Goal: Task Accomplishment & Management: Use online tool/utility

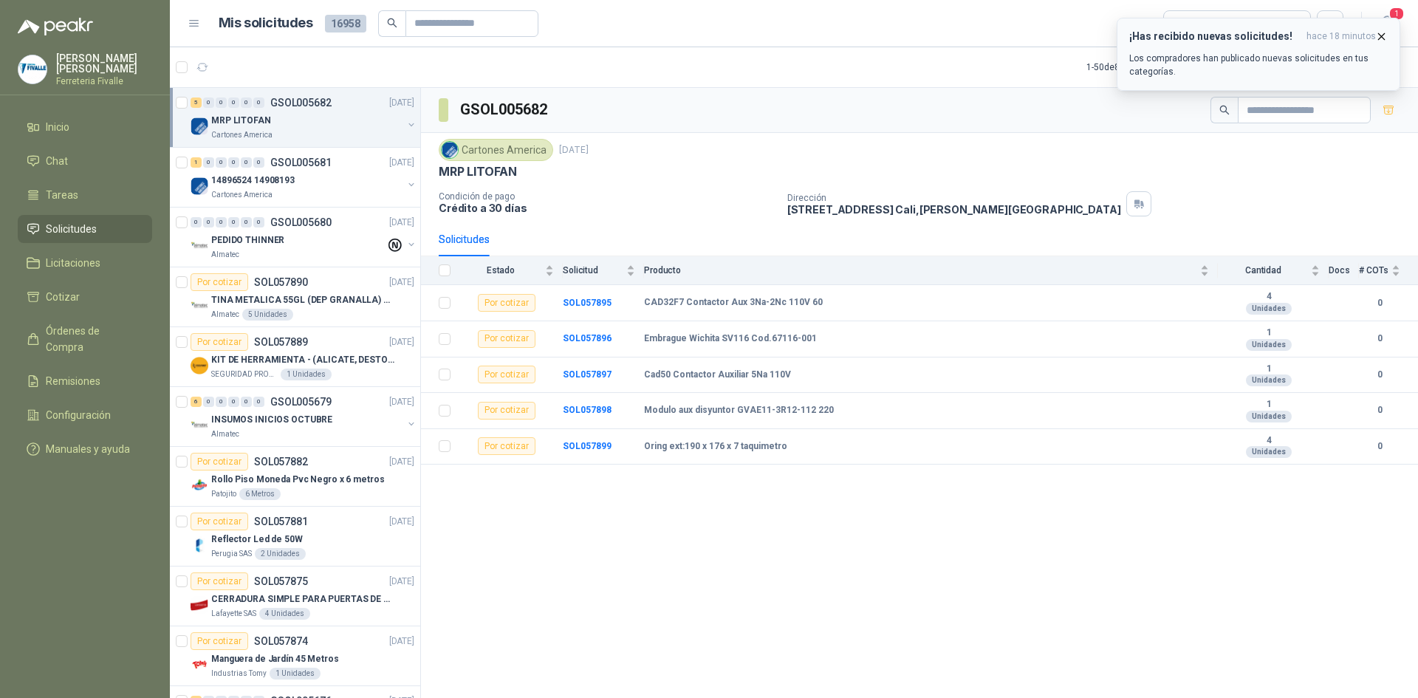
click at [1262, 70] on p "Los compradores han publicado nuevas solicitudes en tus categorías." at bounding box center [1258, 65] width 259 height 27
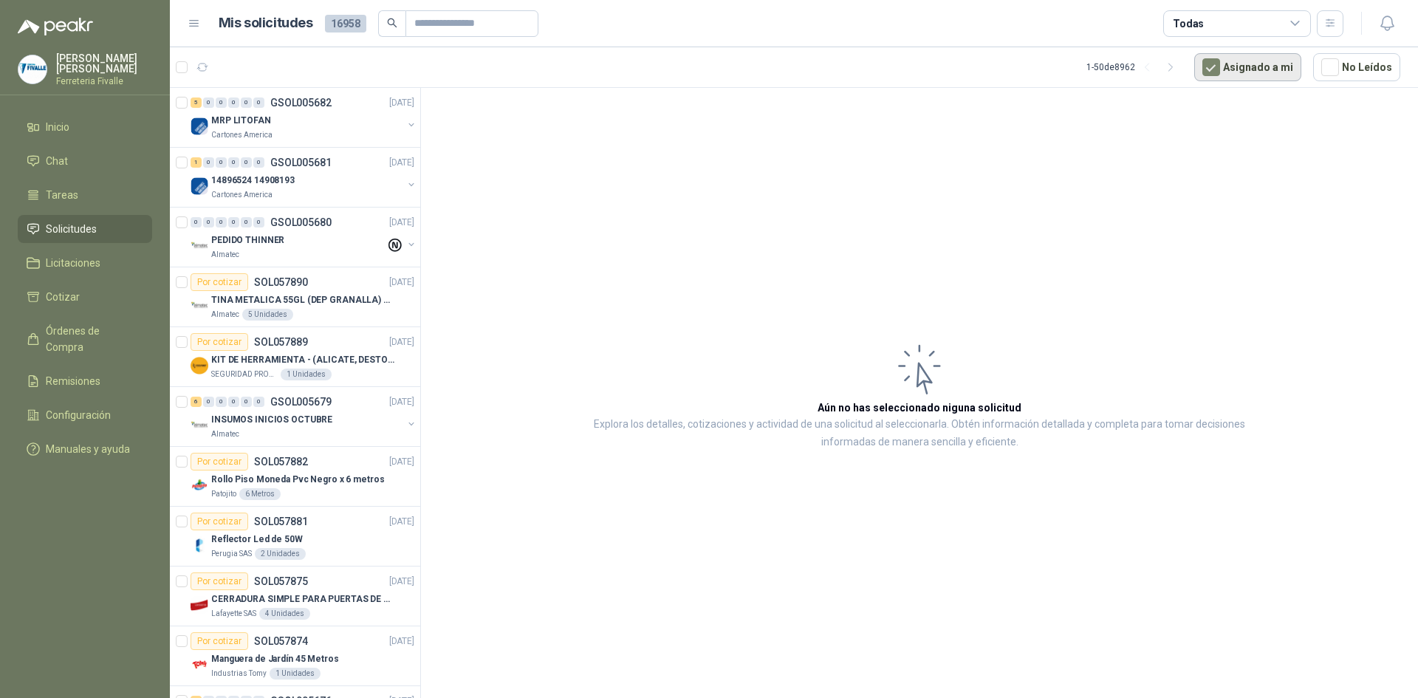
click at [1244, 65] on button "Asignado a mi" at bounding box center [1247, 67] width 107 height 28
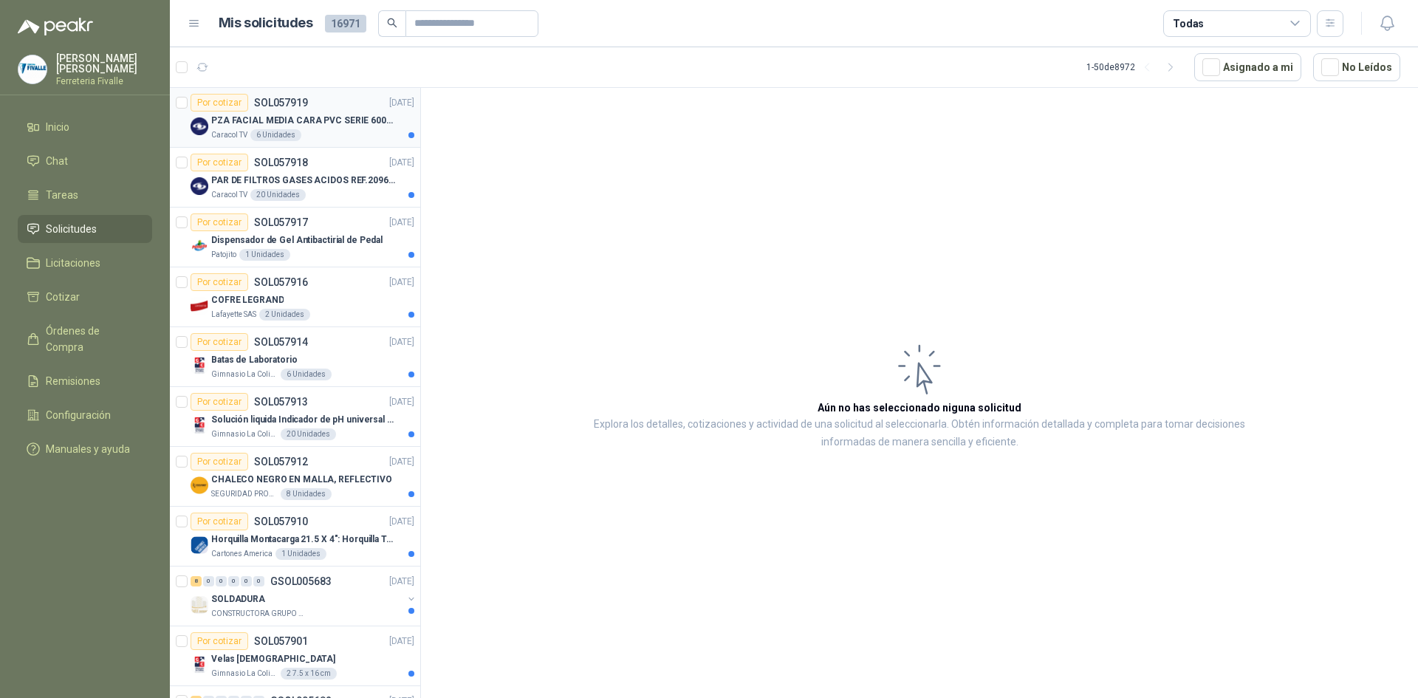
click at [355, 128] on div "PZA FACIAL MEDIA CARA PVC SERIE 6000 3M" at bounding box center [312, 121] width 203 height 18
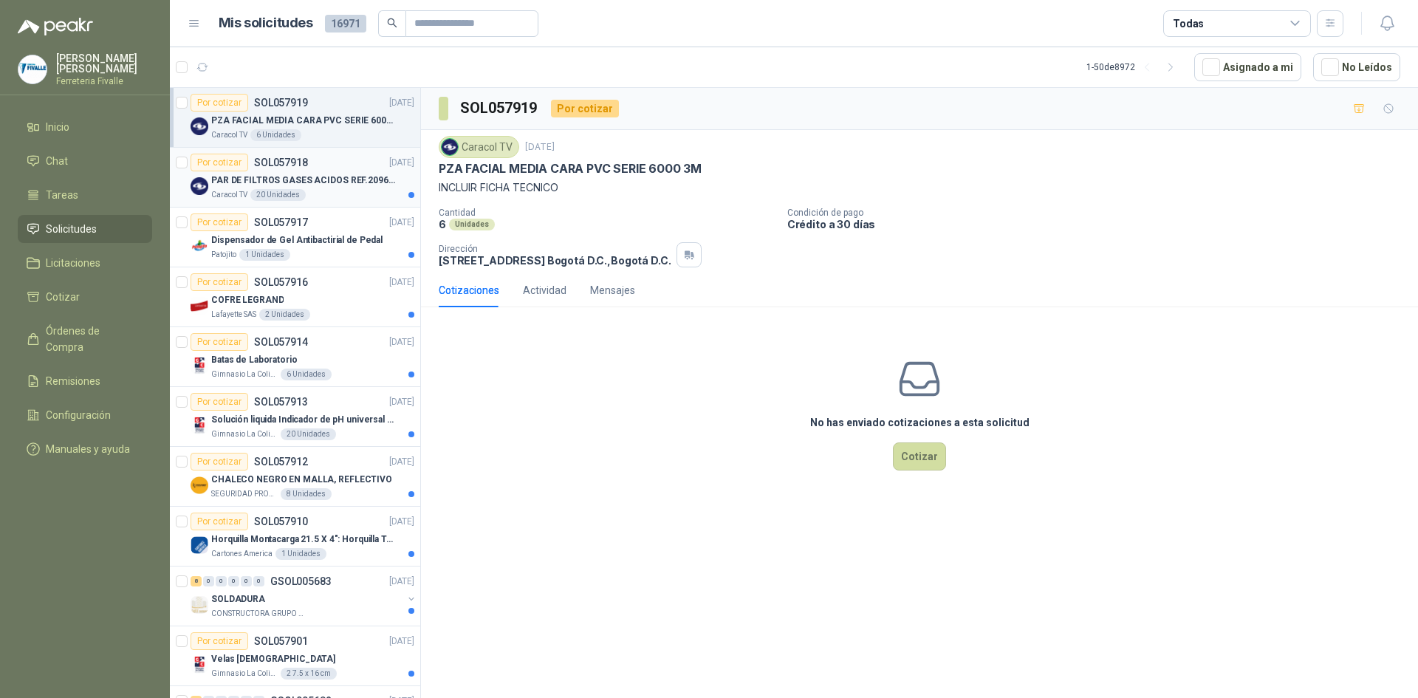
click at [349, 174] on p "PAR DE FILTROS GASES ACIDOS REF.2096 3M" at bounding box center [303, 181] width 184 height 14
click at [347, 248] on div "Dispensador de Gel Antibactirial de Pedal" at bounding box center [312, 240] width 203 height 18
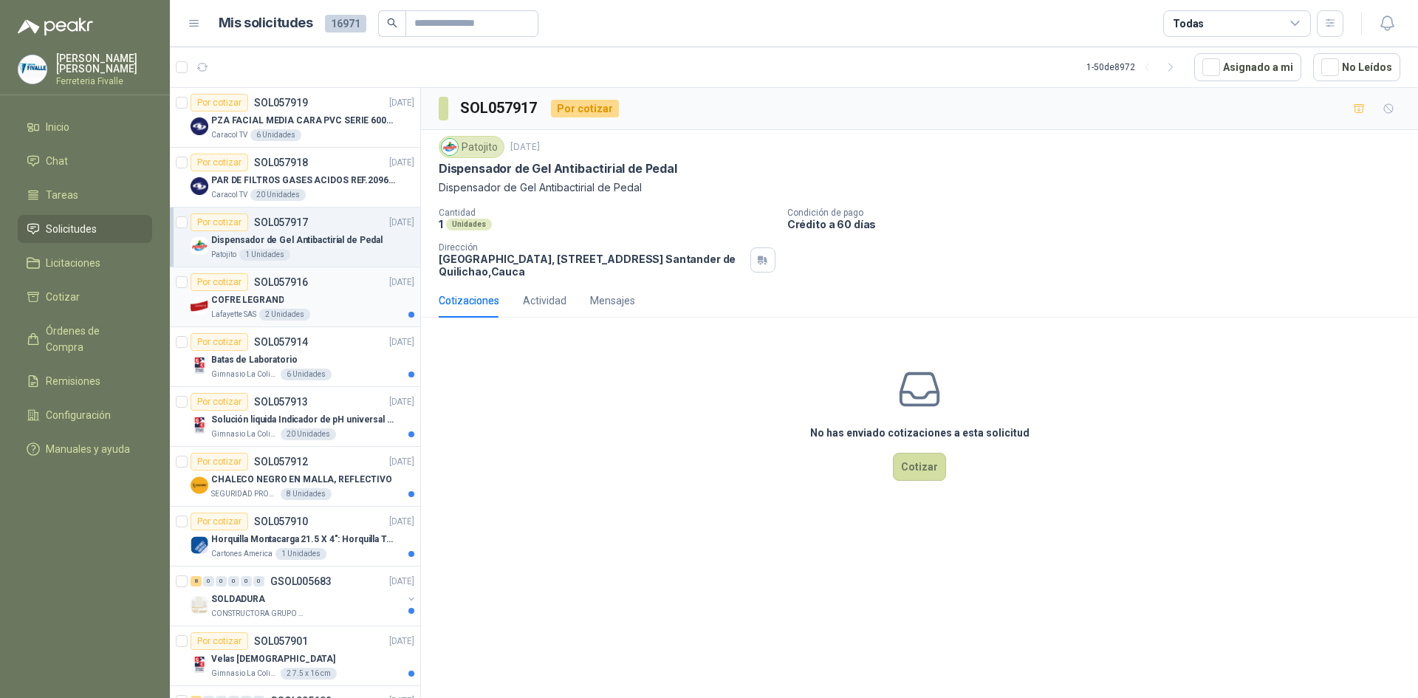
click at [341, 295] on div "COFRE LEGRAND" at bounding box center [312, 300] width 203 height 18
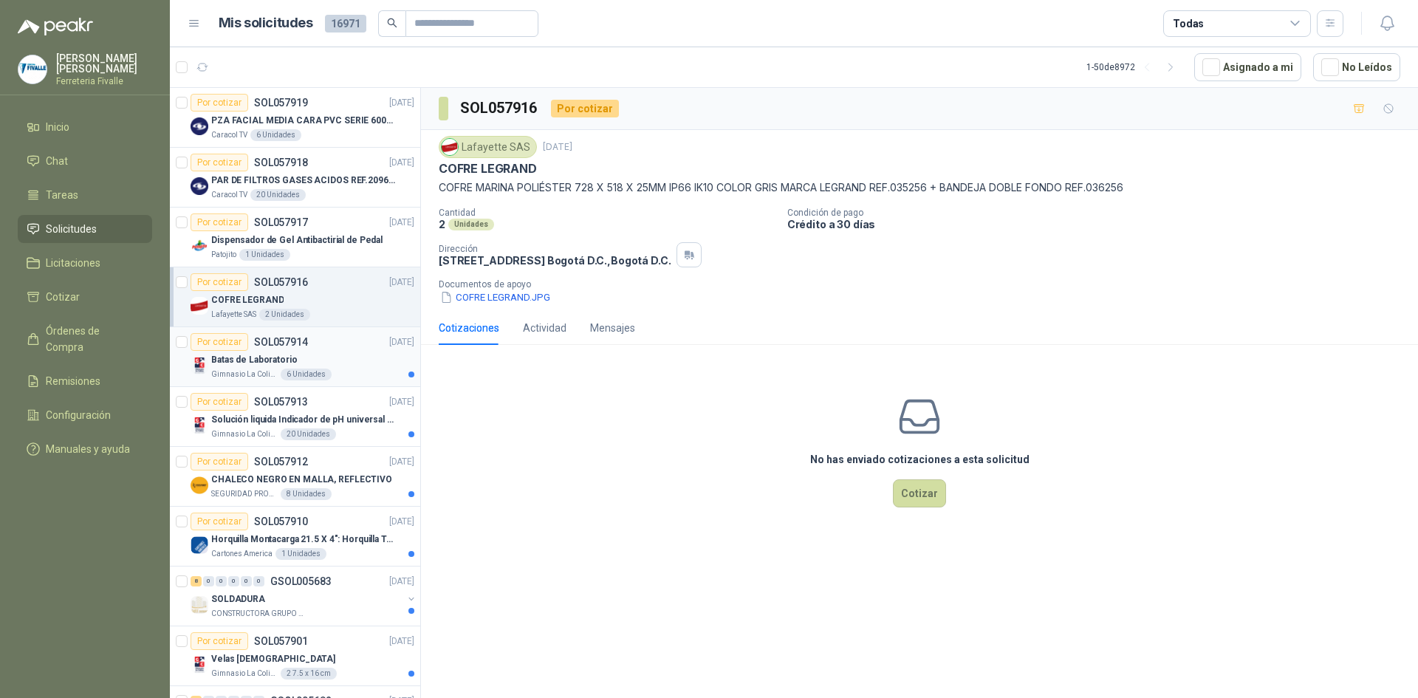
click at [344, 372] on div "Gimnasio La Colina 6 Unidades" at bounding box center [312, 375] width 203 height 12
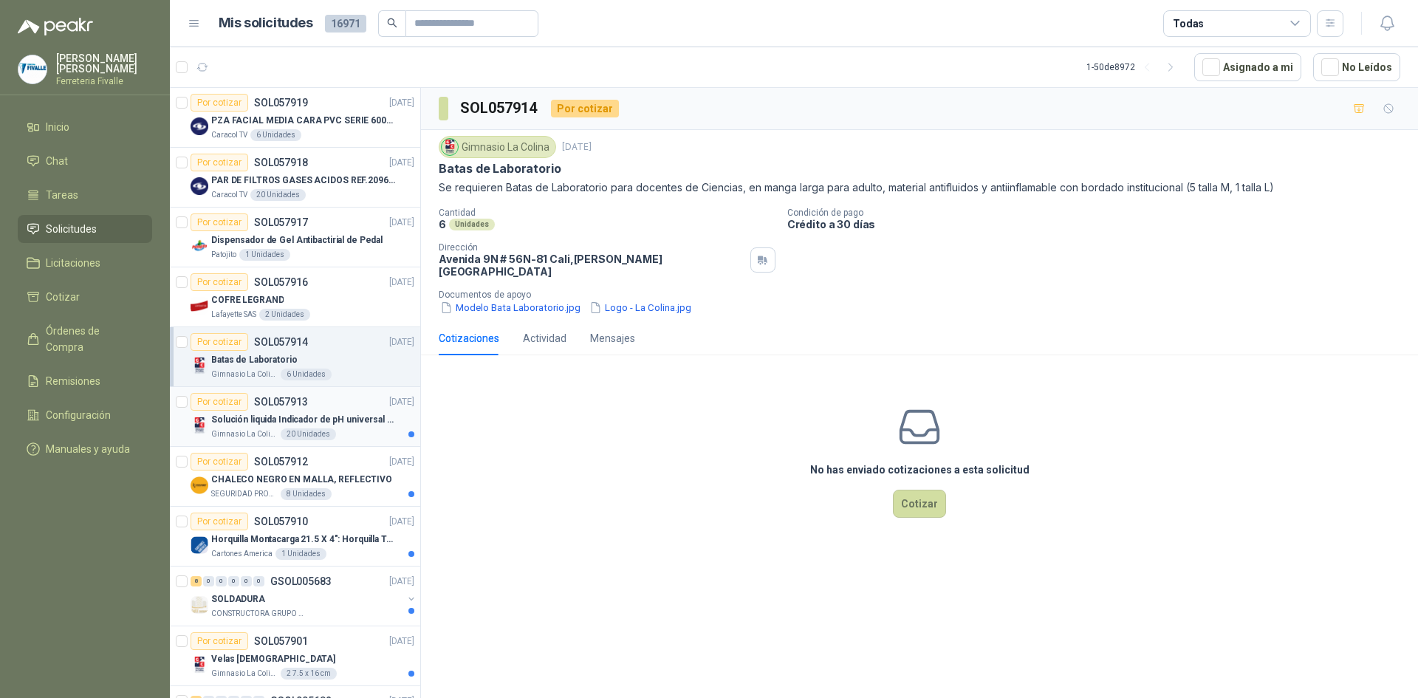
click at [349, 424] on p "Solución liquida Indicador de pH universal de 500ml o 20 de 25ml (no tiras de p…" at bounding box center [303, 420] width 184 height 14
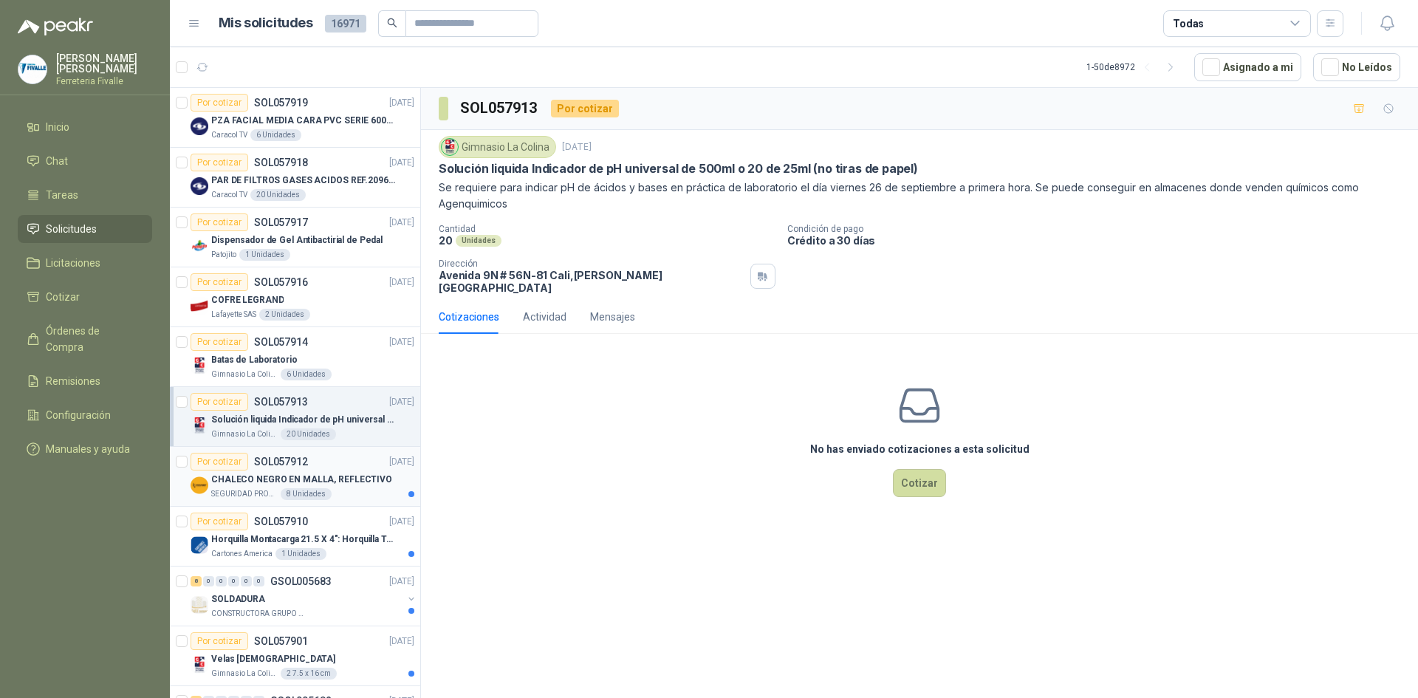
click at [348, 482] on p "CHALECO NEGRO EN MALLA, REFLECTIVO" at bounding box center [301, 480] width 181 height 14
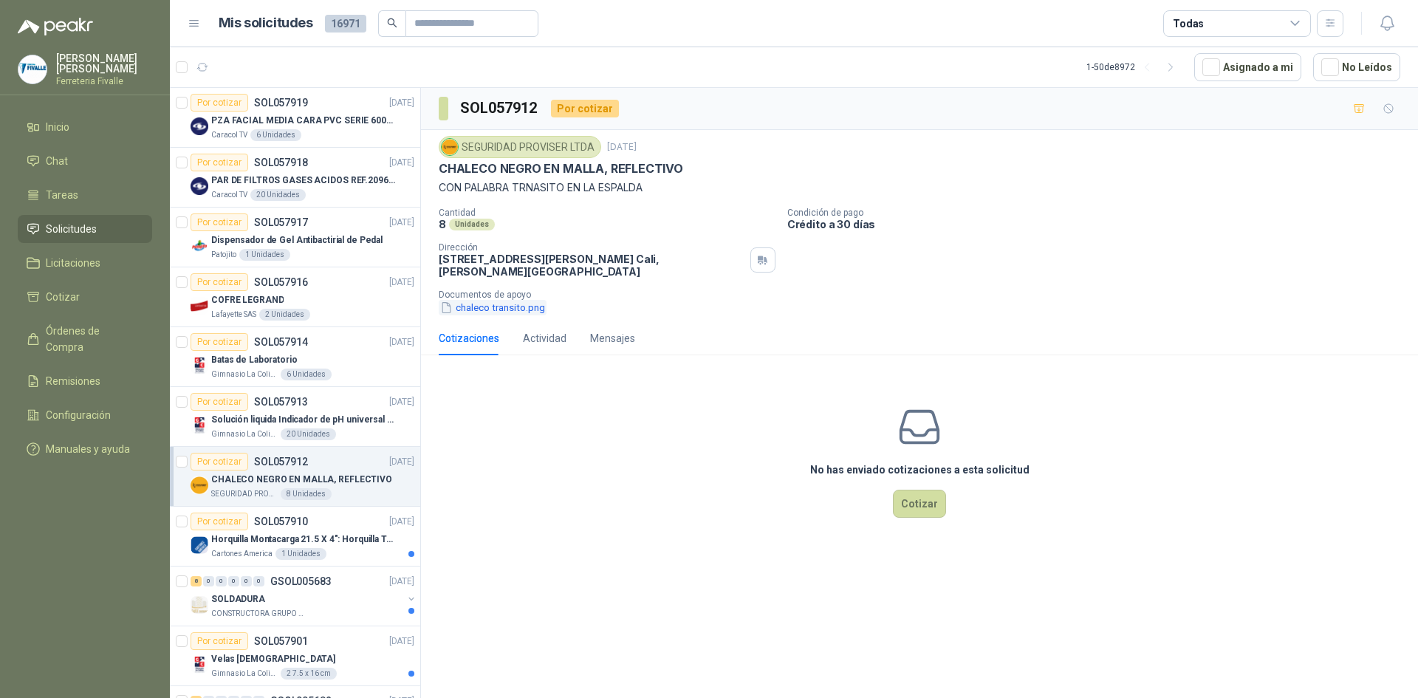
click at [491, 306] on button "chaleco transito.png" at bounding box center [493, 308] width 108 height 16
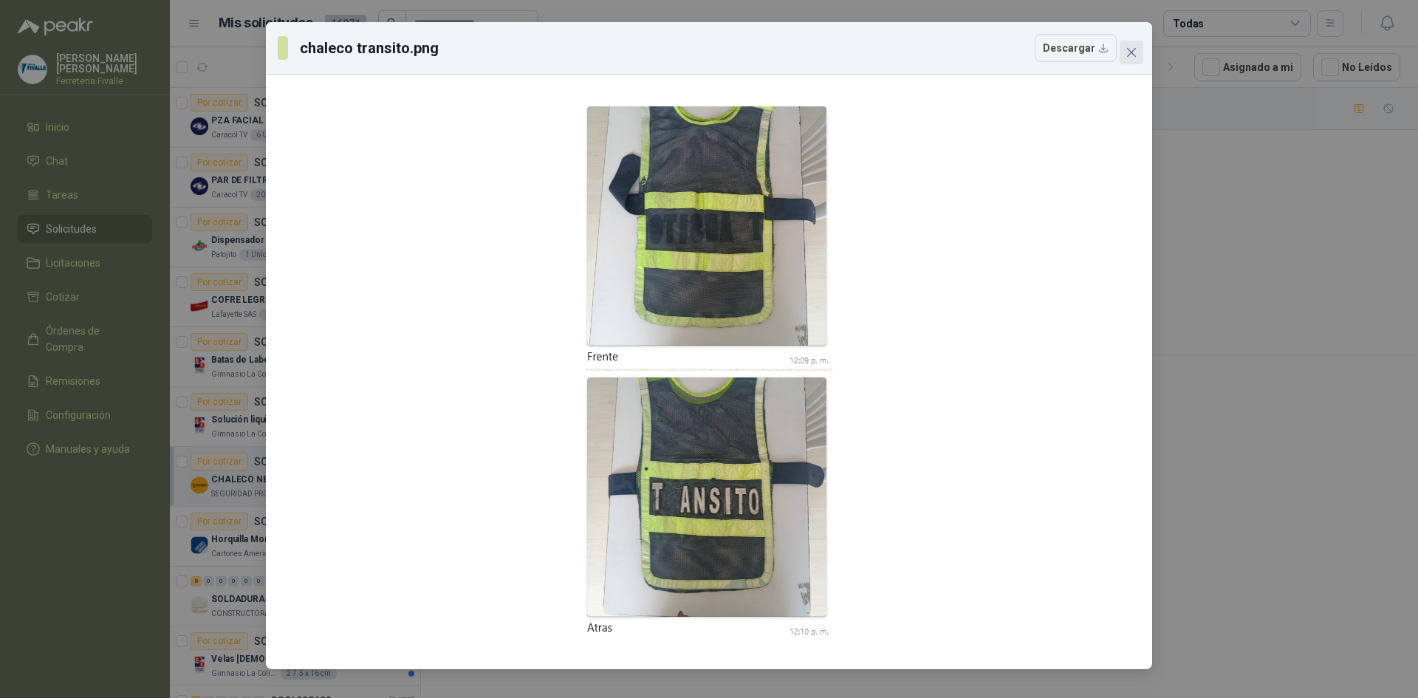
click at [1125, 55] on span "Close" at bounding box center [1132, 53] width 24 height 12
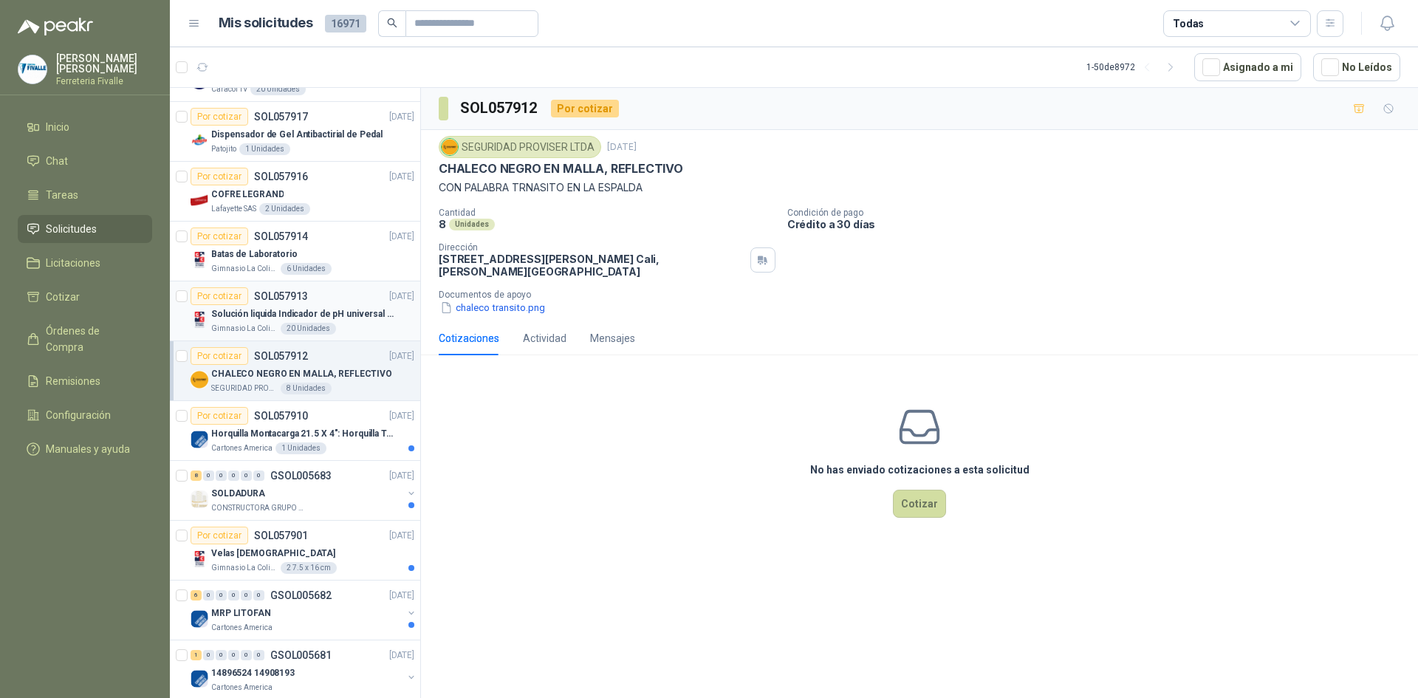
scroll to position [148, 0]
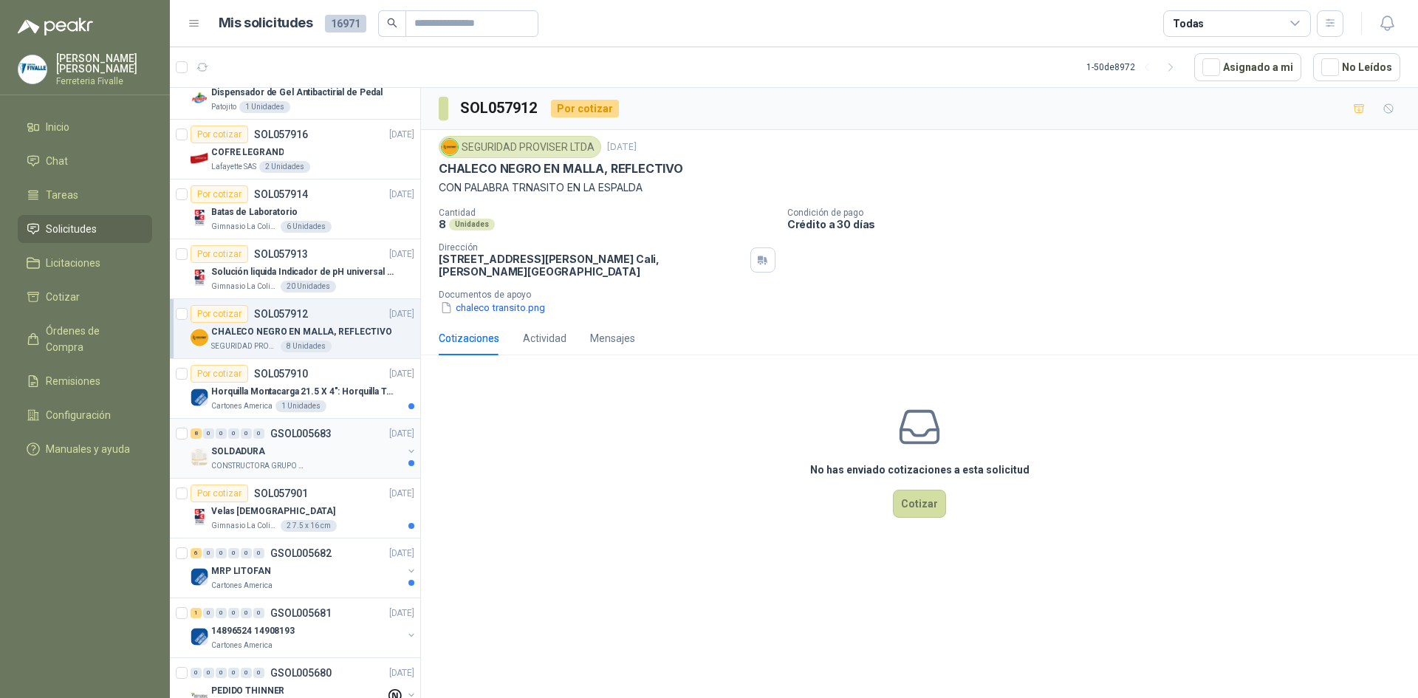
click at [355, 420] on div "Por cotizar SOL057919 [DATE] PZA FACIAL MEDIA CARA PVC SERIE 6000 3M Caracol TV…" at bounding box center [295, 395] width 251 height 615
click at [356, 402] on div "Cartones America 1 Unidades" at bounding box center [312, 406] width 203 height 12
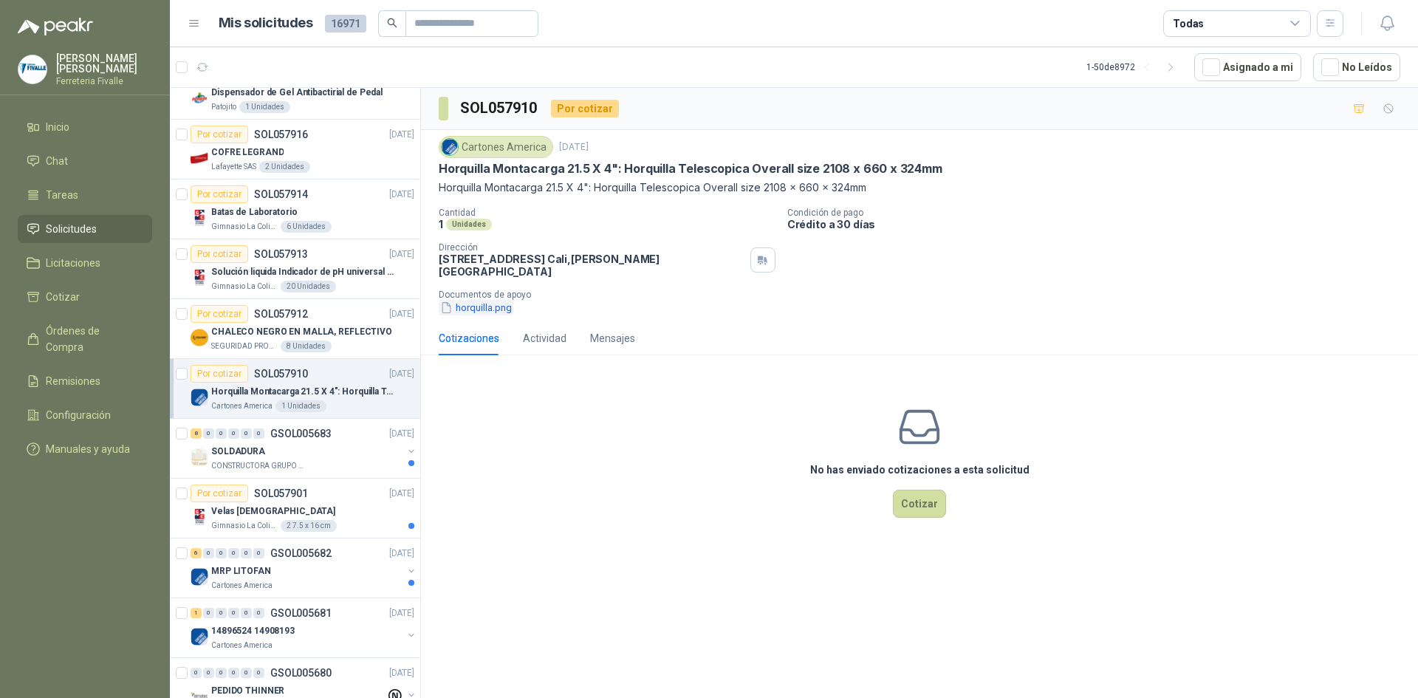
click at [499, 300] on button "horquilla.png" at bounding box center [476, 308] width 75 height 16
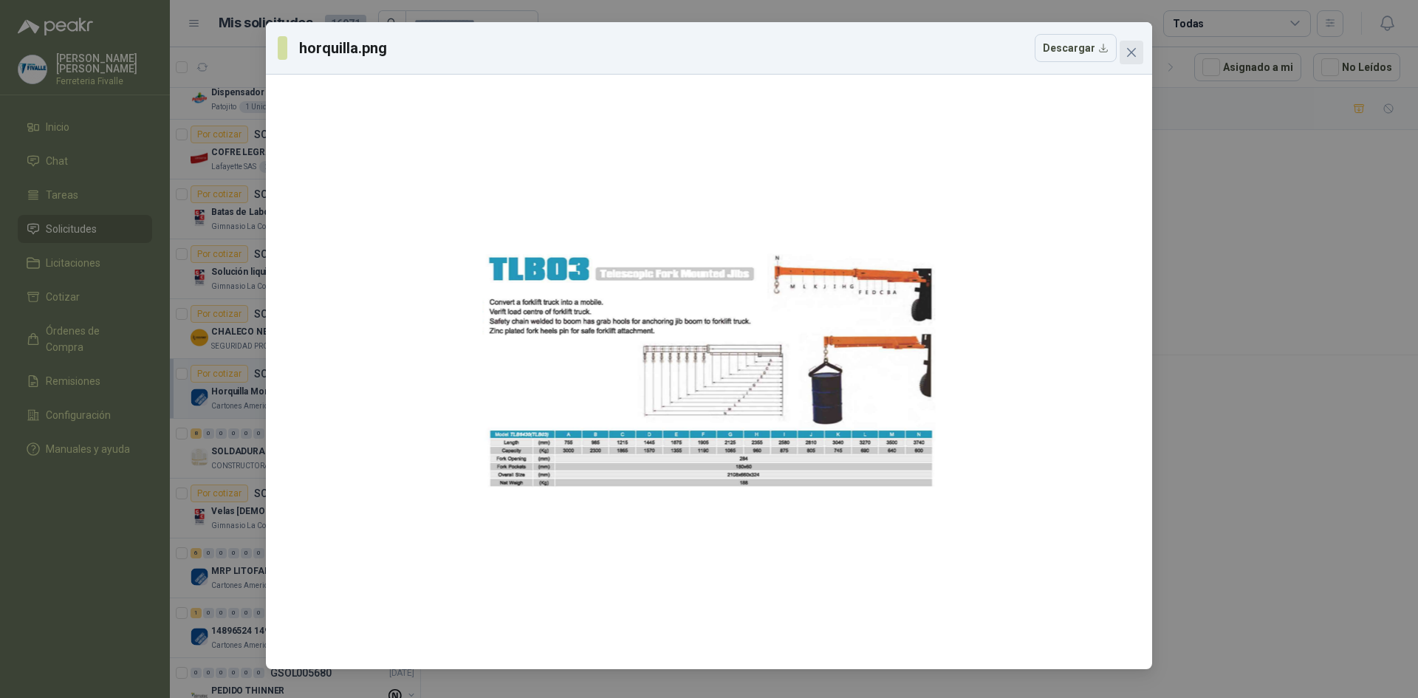
click at [1135, 52] on icon "close" at bounding box center [1132, 53] width 12 height 12
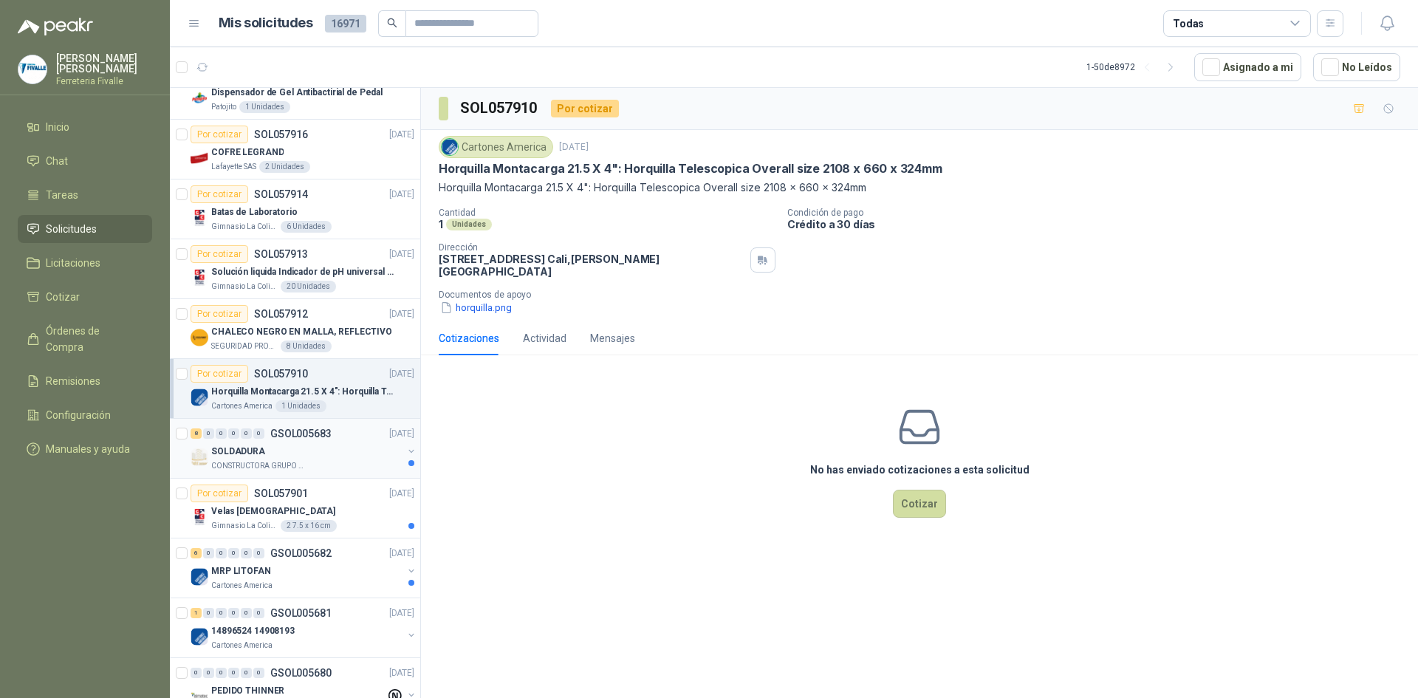
click at [298, 451] on div "SOLDADURA" at bounding box center [306, 451] width 191 height 18
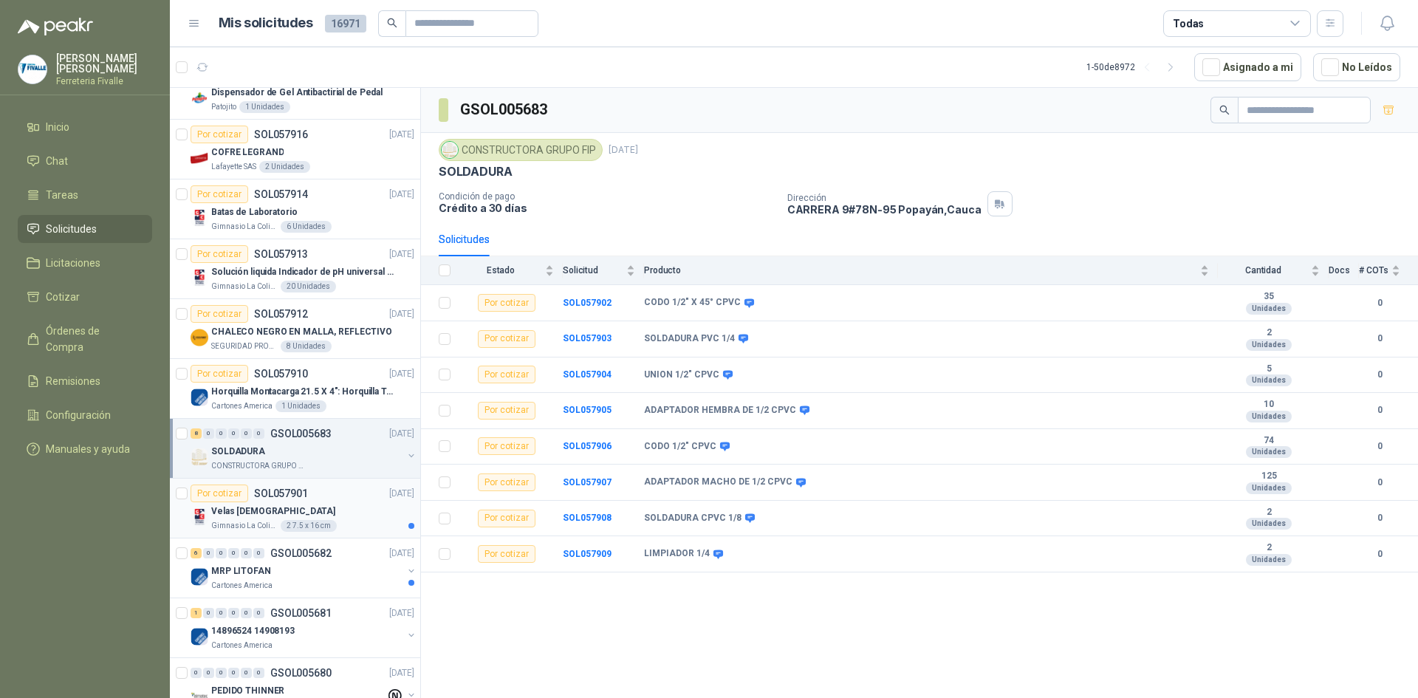
click at [335, 504] on div "Velas [DEMOGRAPHIC_DATA]" at bounding box center [312, 511] width 203 height 18
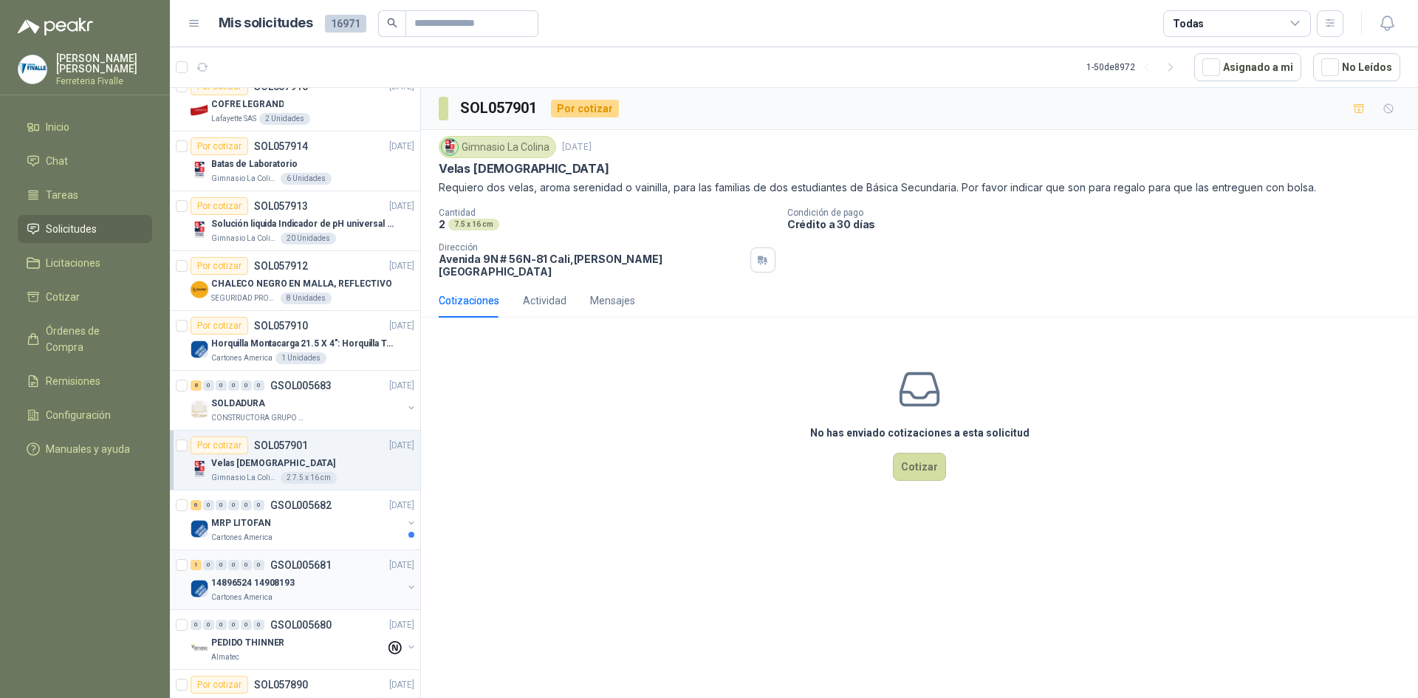
scroll to position [222, 0]
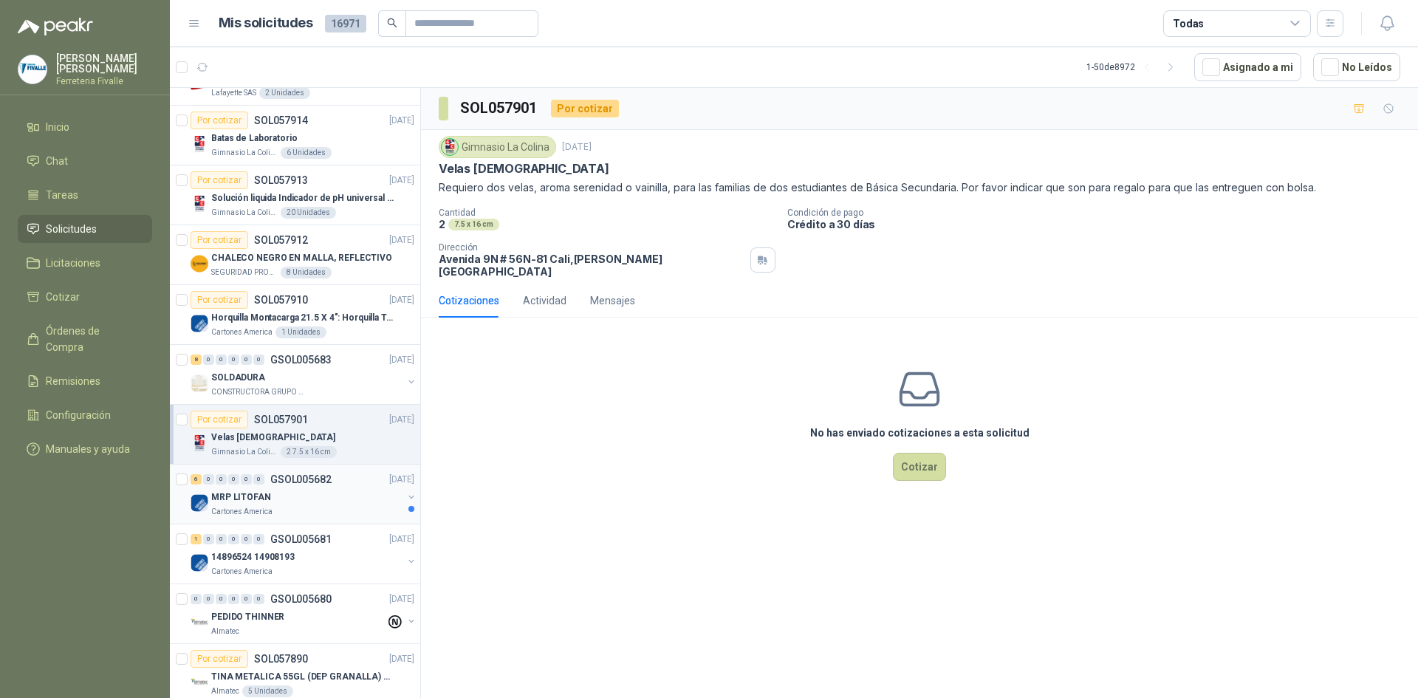
click at [336, 501] on div "MRP LITOFAN" at bounding box center [306, 497] width 191 height 18
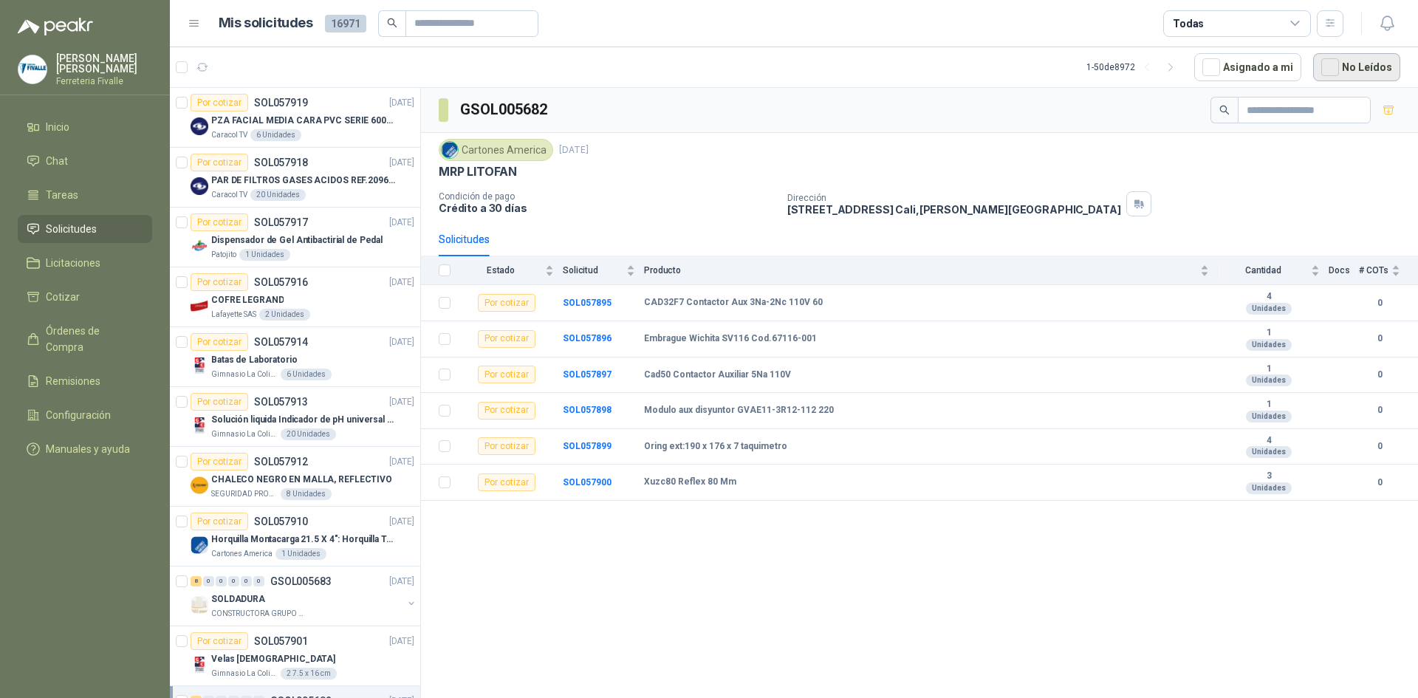
click at [1371, 66] on button "No Leídos" at bounding box center [1356, 67] width 87 height 28
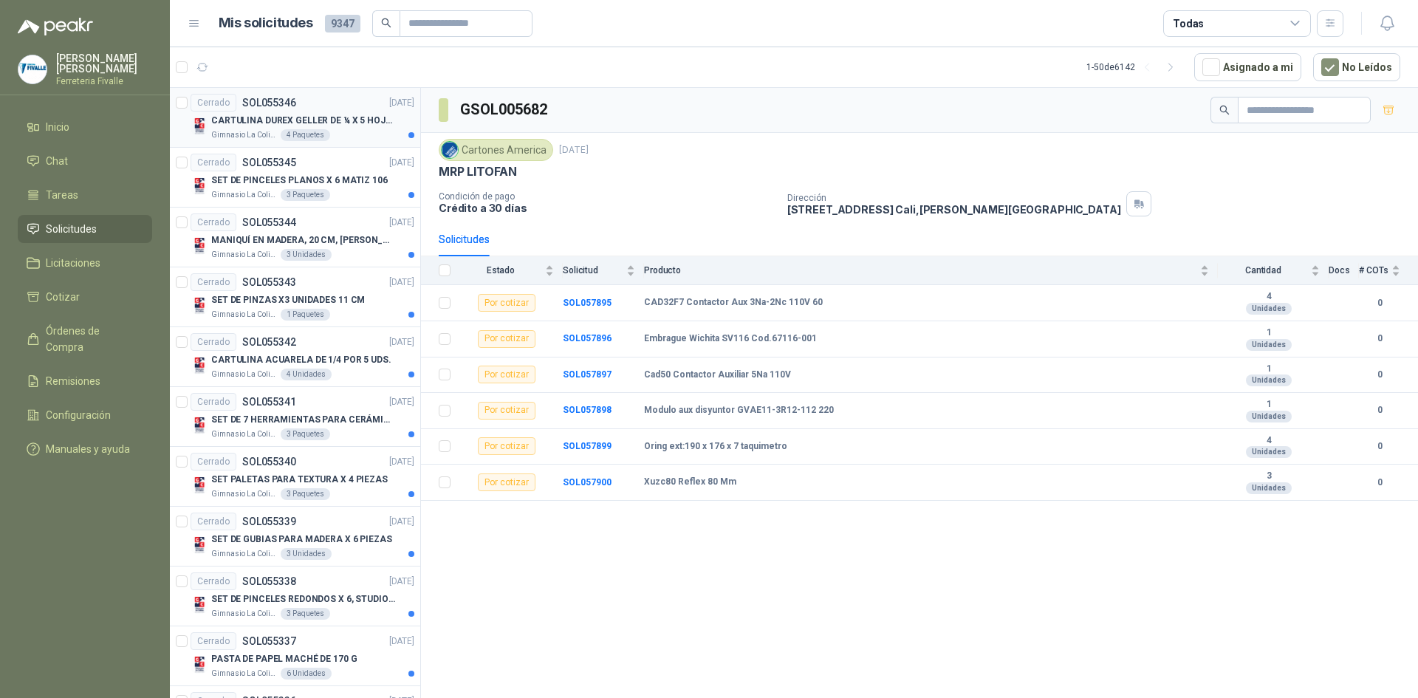
click at [321, 126] on p "CARTULINA DUREX GELLER DE ¼ X 5 HOJAS" at bounding box center [303, 121] width 184 height 14
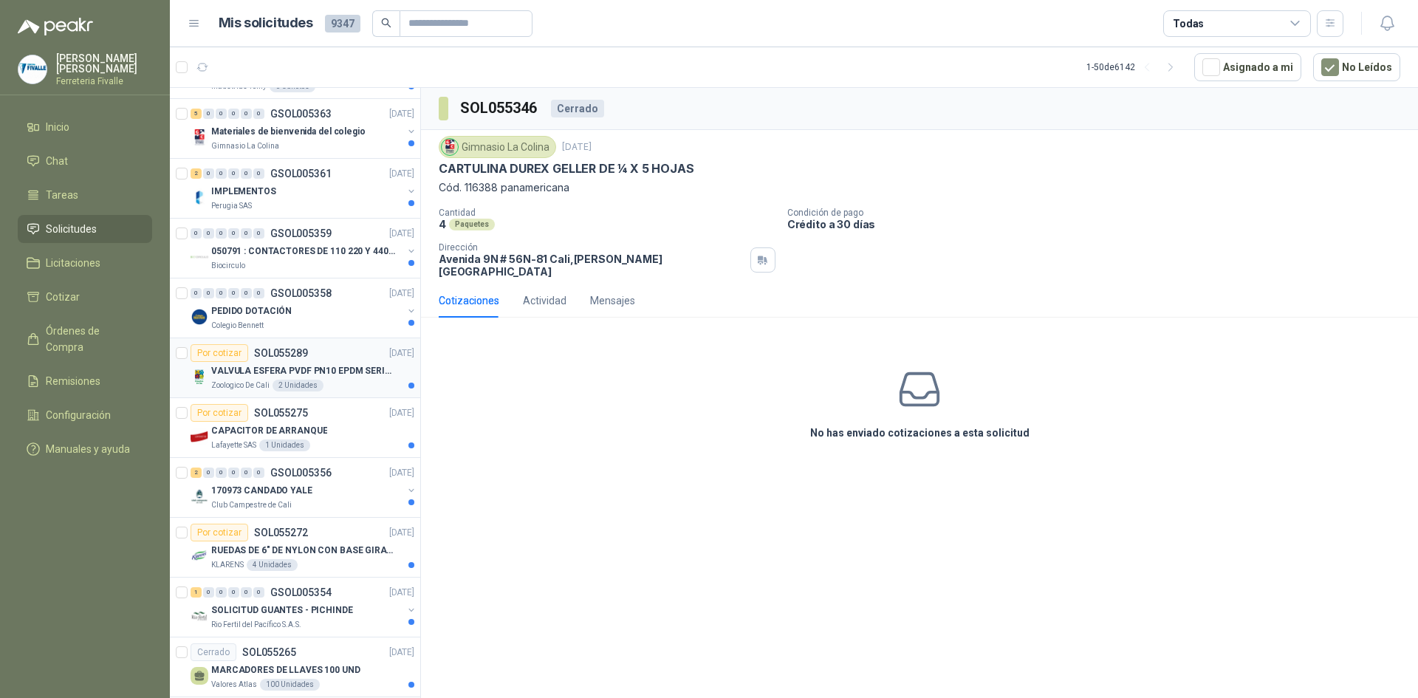
scroll to position [960, 0]
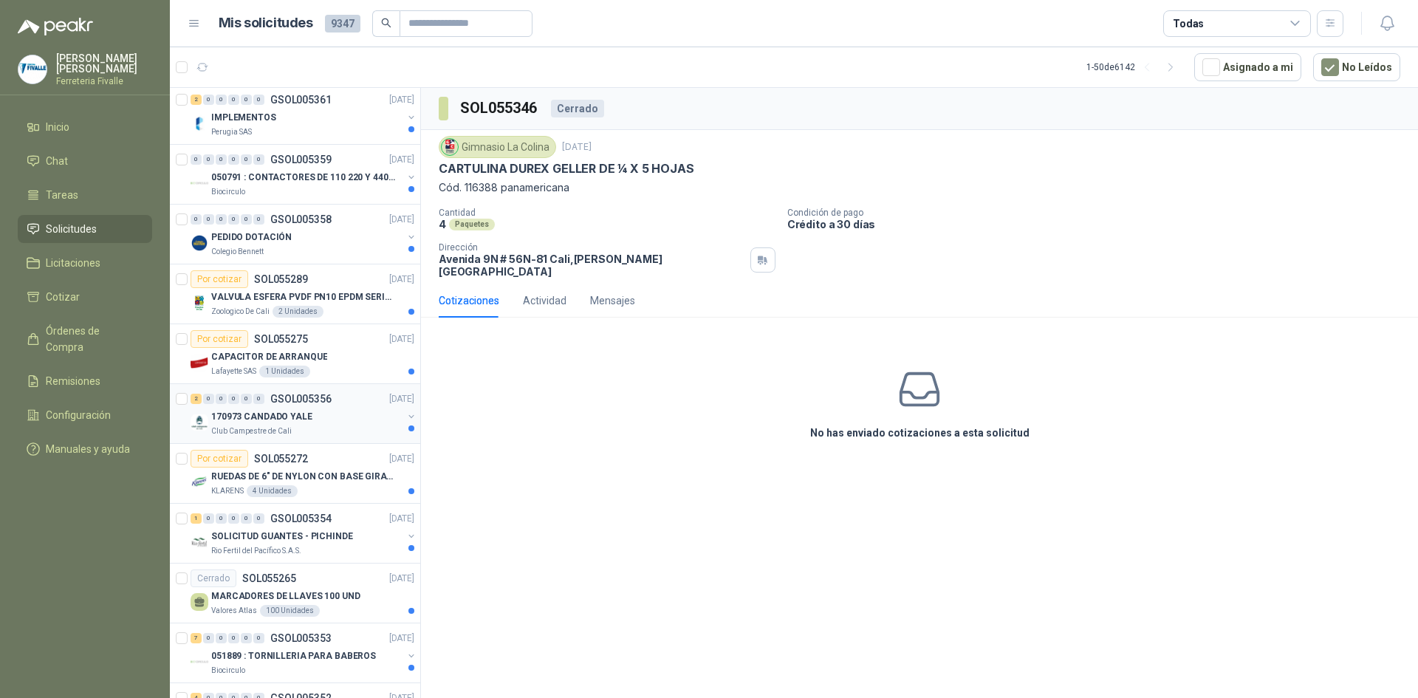
click at [321, 425] on div "170973 CANDADO YALE" at bounding box center [306, 417] width 191 height 18
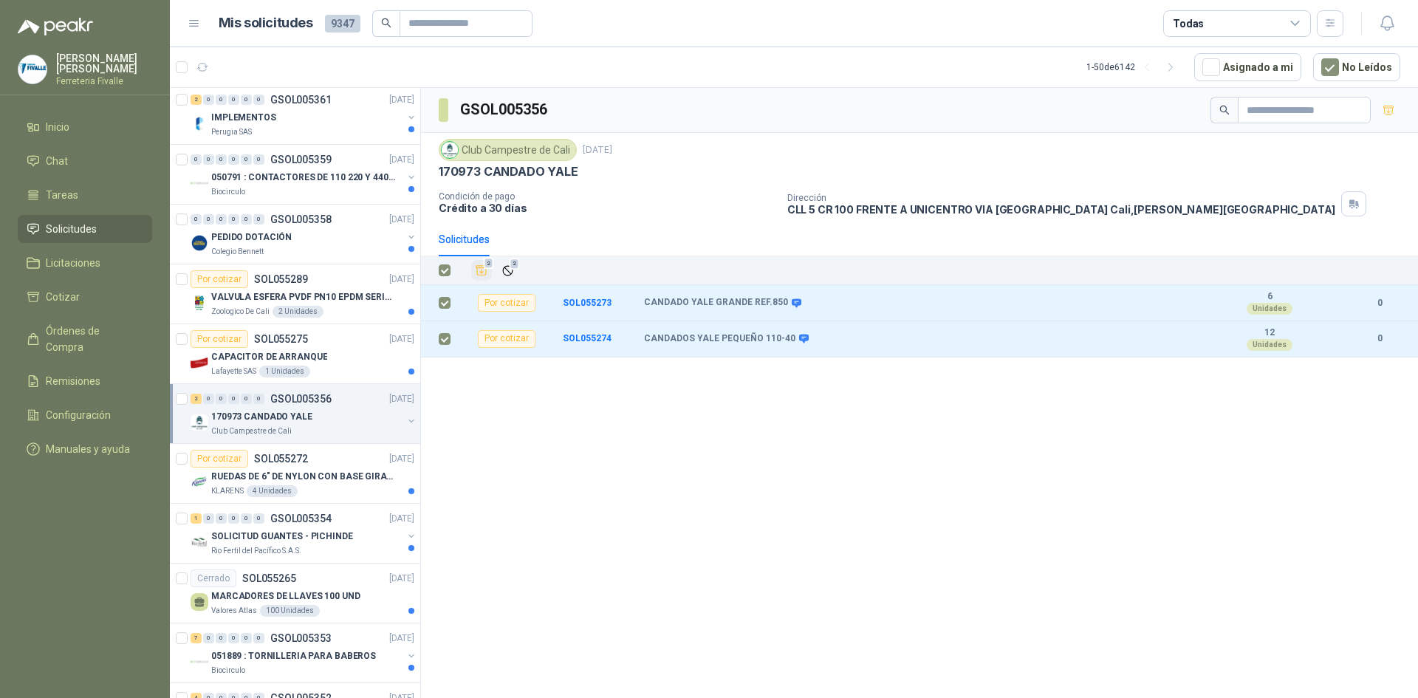
click at [482, 270] on icon "Añadir" at bounding box center [481, 270] width 13 height 13
click at [75, 301] on span "Cotizar" at bounding box center [63, 297] width 34 height 16
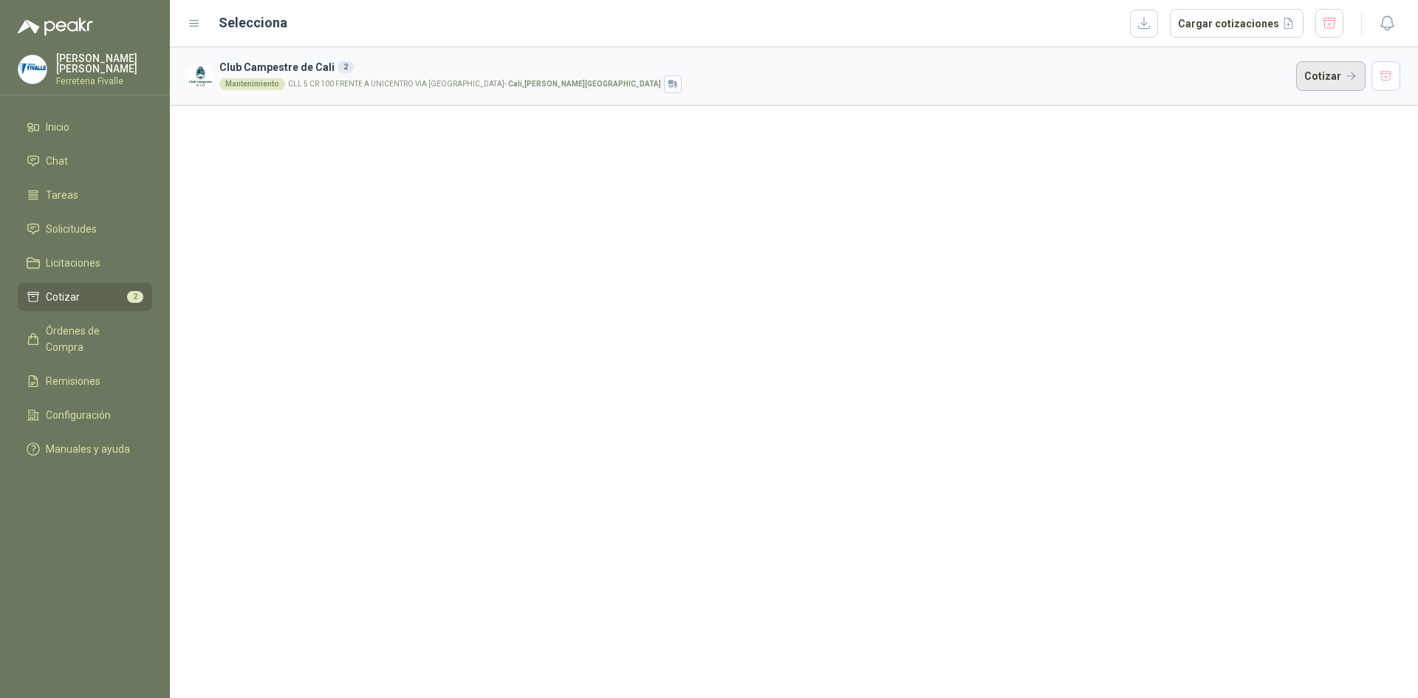
click at [1335, 74] on button "Cotizar" at bounding box center [1330, 76] width 69 height 30
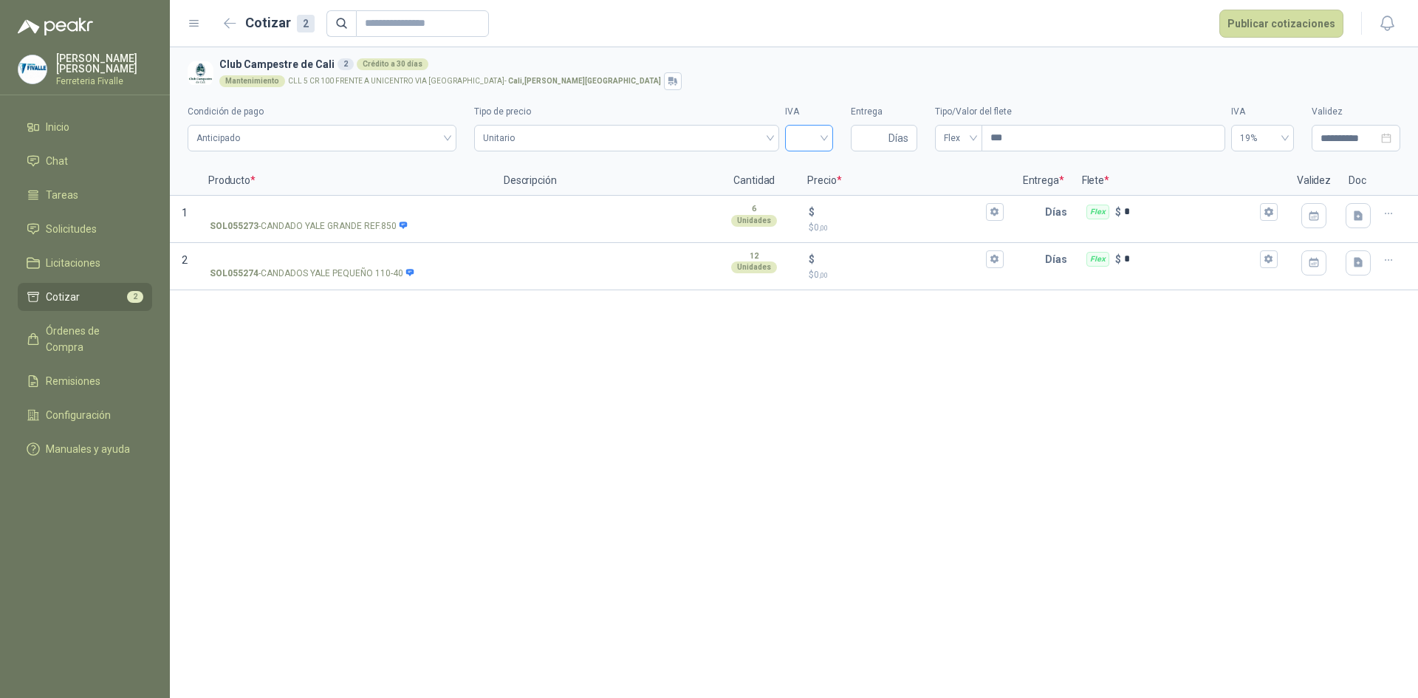
click at [804, 137] on input "search" at bounding box center [809, 137] width 30 height 22
click at [803, 166] on div "19%" at bounding box center [809, 169] width 24 height 16
click at [855, 137] on span "Días" at bounding box center [884, 138] width 66 height 27
type input "*"
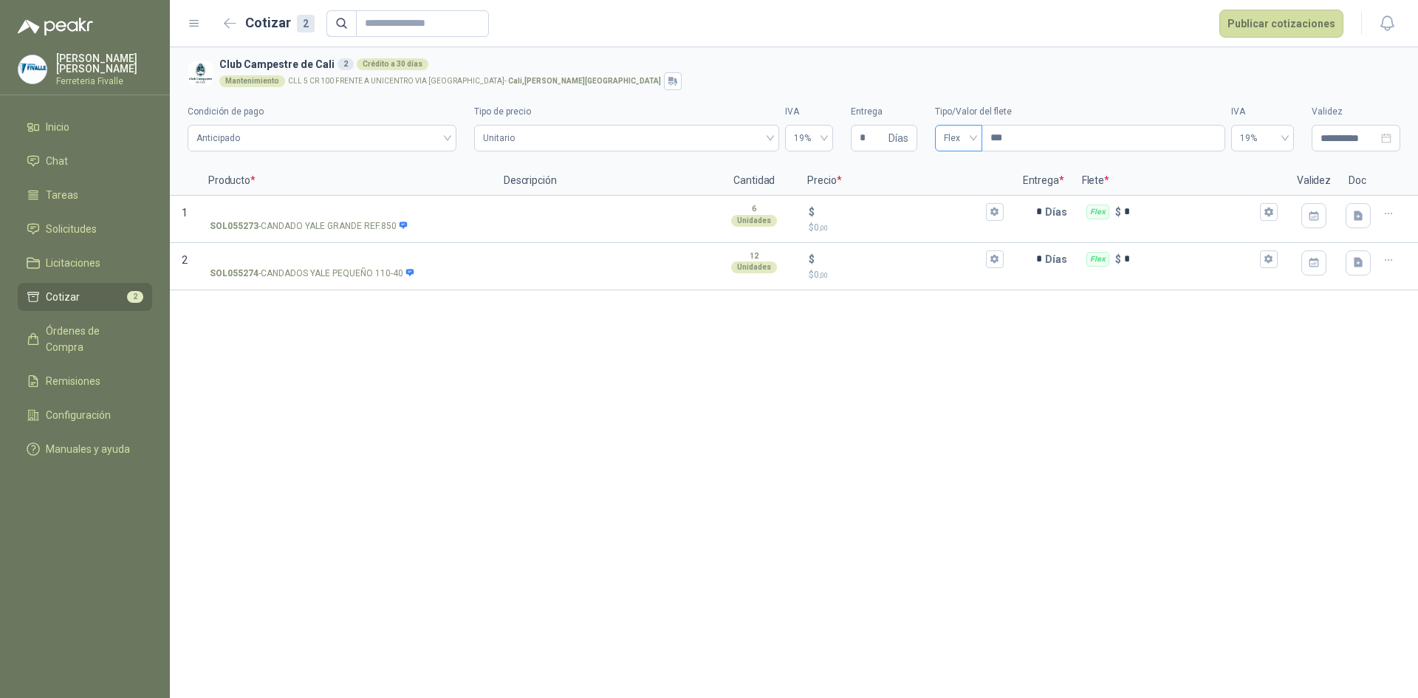
click at [964, 126] on input "search" at bounding box center [959, 137] width 30 height 22
click at [946, 195] on div "Incluido" at bounding box center [958, 193] width 41 height 24
click at [857, 261] on input "$ $ 0 ,00" at bounding box center [900, 258] width 165 height 11
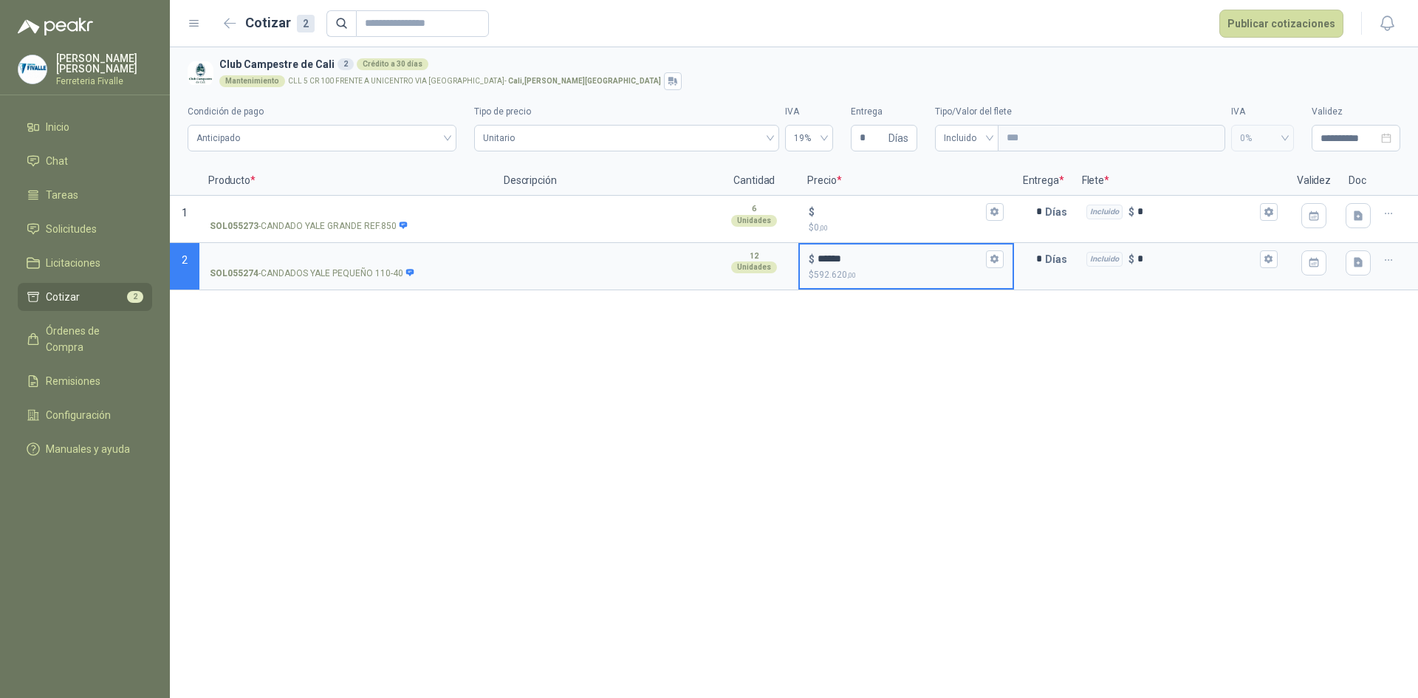
type input "******"
click at [883, 313] on div "**********" at bounding box center [794, 372] width 1248 height 651
click at [1001, 257] on button "$ ****** $ 592.620 ,00" at bounding box center [995, 259] width 18 height 18
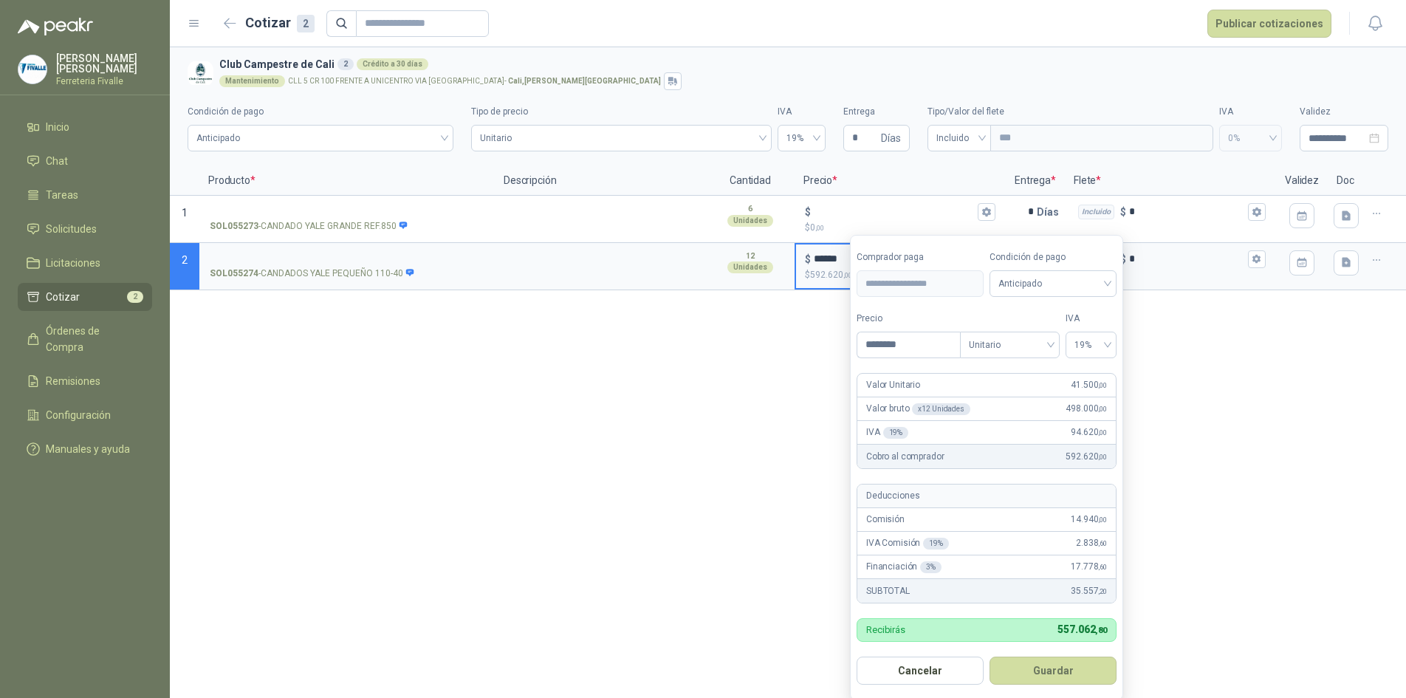
click at [600, 422] on div "**********" at bounding box center [788, 372] width 1236 height 651
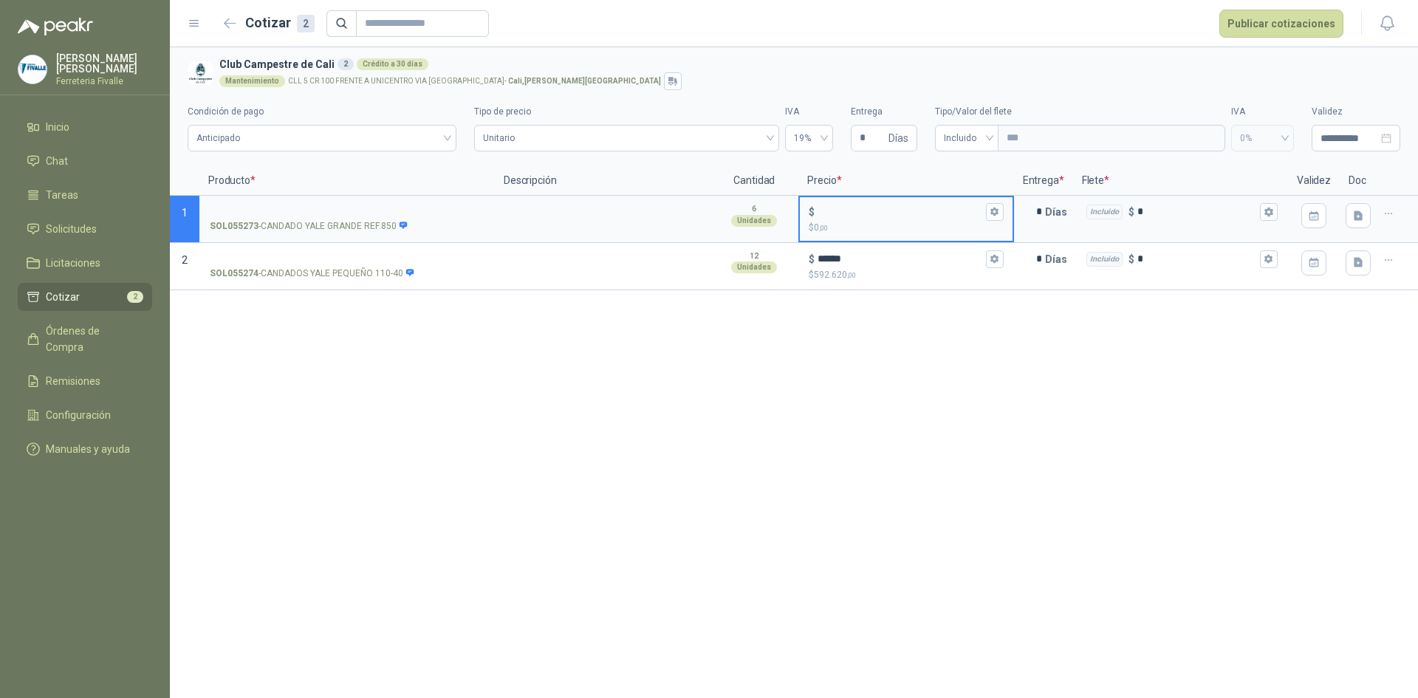
click at [838, 213] on input "$ $ 0 ,00" at bounding box center [900, 211] width 165 height 11
type input "******"
click at [792, 321] on div "**********" at bounding box center [794, 372] width 1248 height 651
click at [295, 207] on input "SOL055273 - CANDADO [GEOGRAPHIC_DATA] REF.850" at bounding box center [347, 212] width 275 height 11
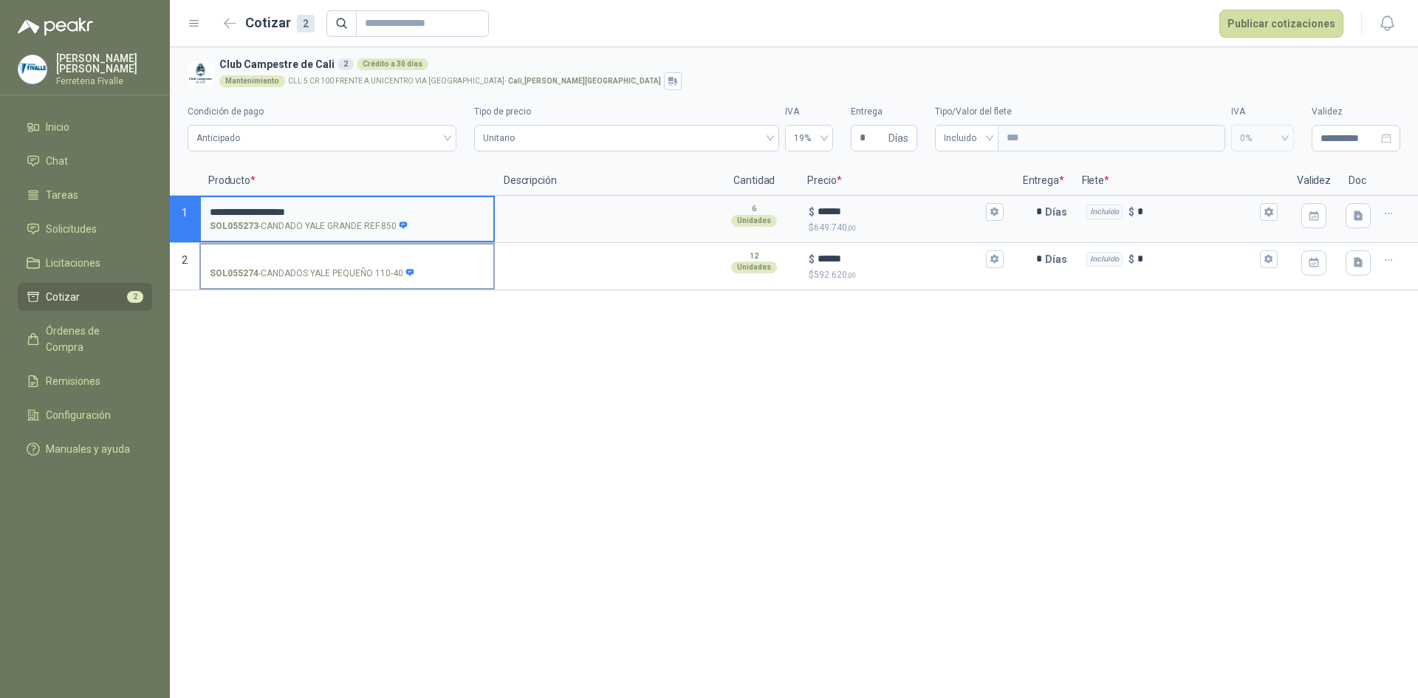
type input "**********"
click at [394, 254] on input "SOL055274 - CANDADOS YALE PEQUEÑO 110-40" at bounding box center [347, 259] width 275 height 11
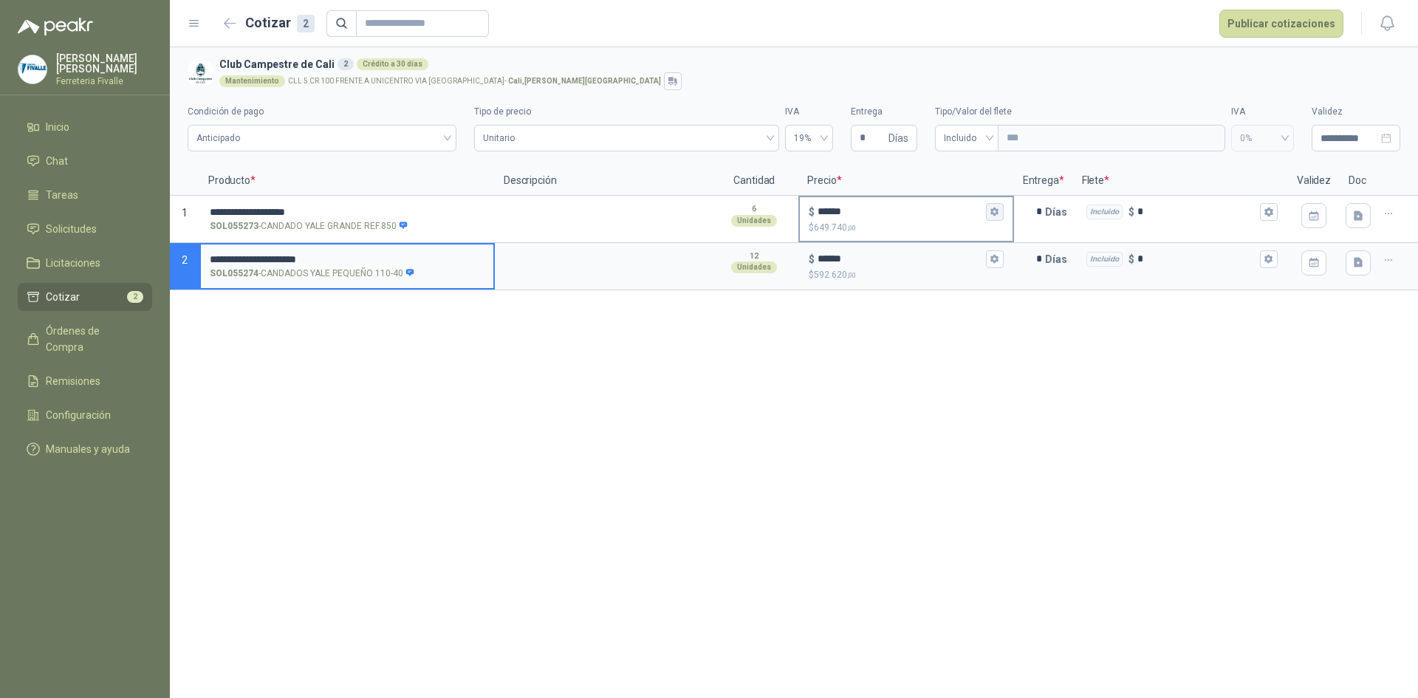
type input "**********"
click at [996, 211] on icon "button" at bounding box center [994, 212] width 8 height 9
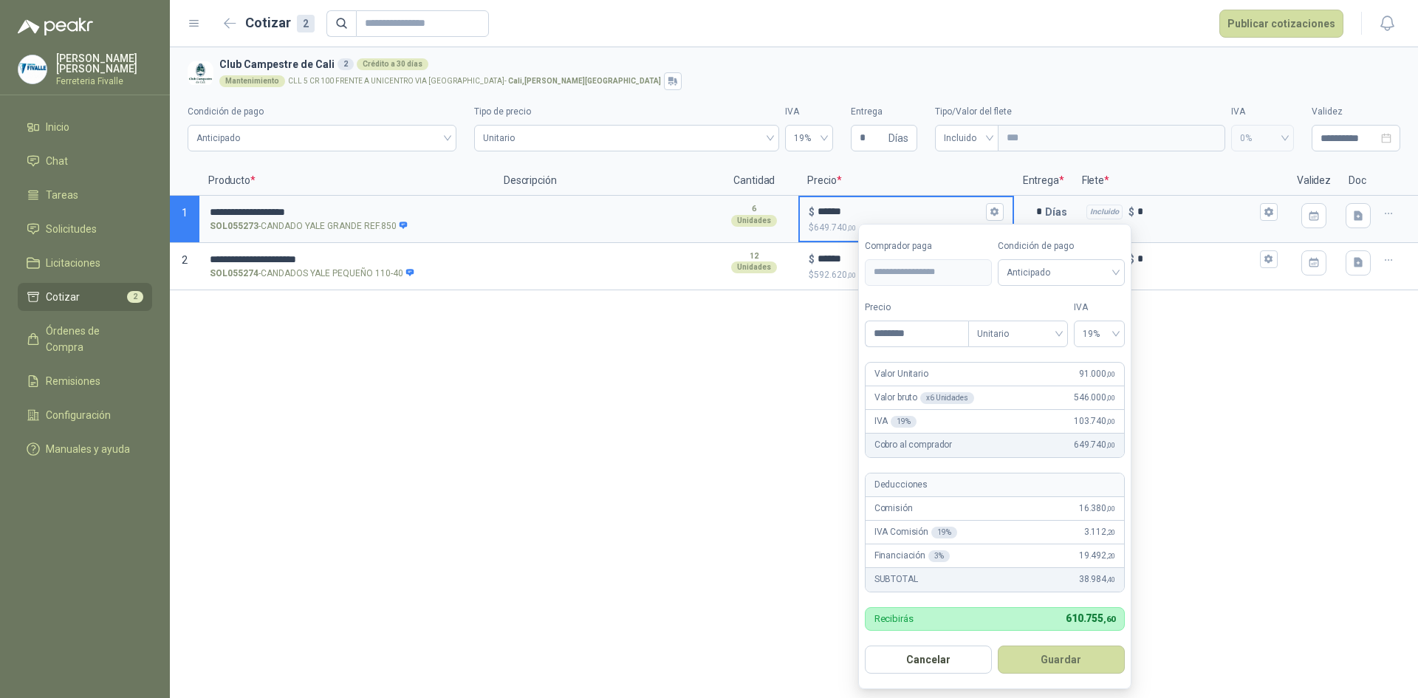
click at [764, 549] on div "**********" at bounding box center [794, 372] width 1248 height 651
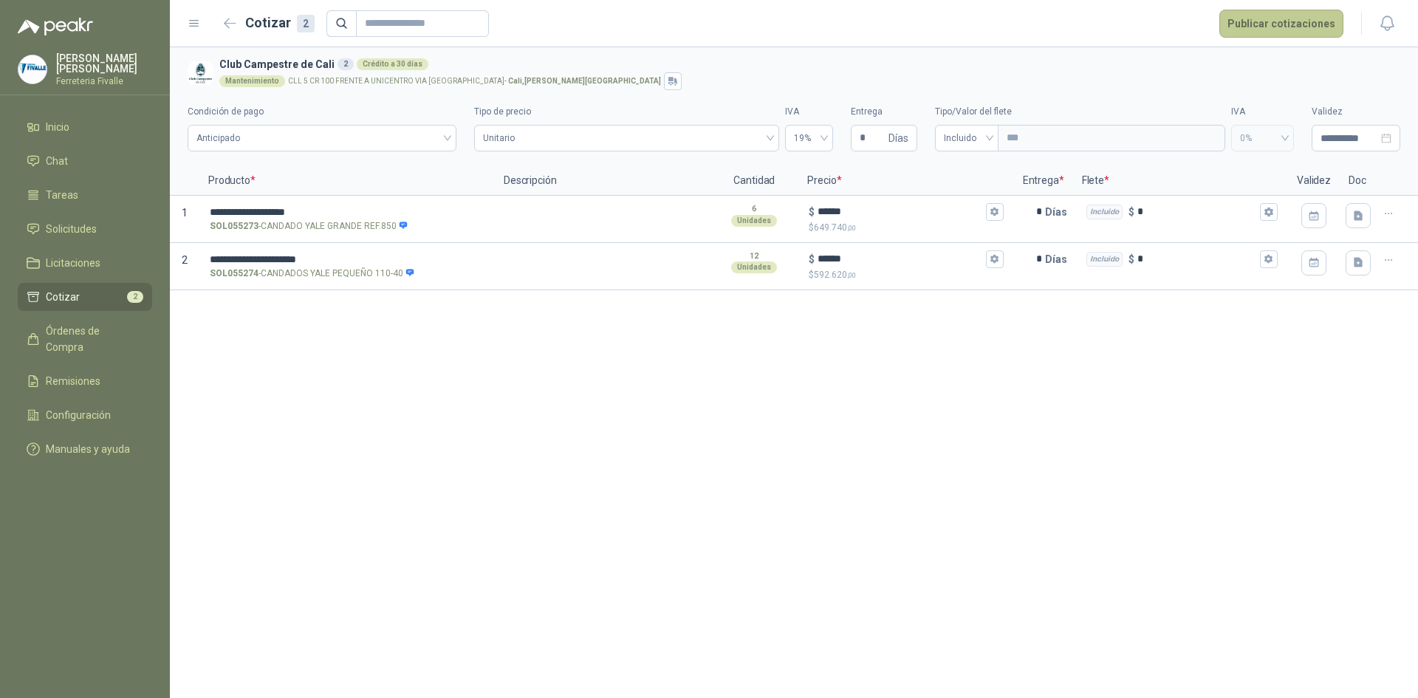
click at [1245, 14] on button "Publicar cotizaciones" at bounding box center [1281, 24] width 124 height 28
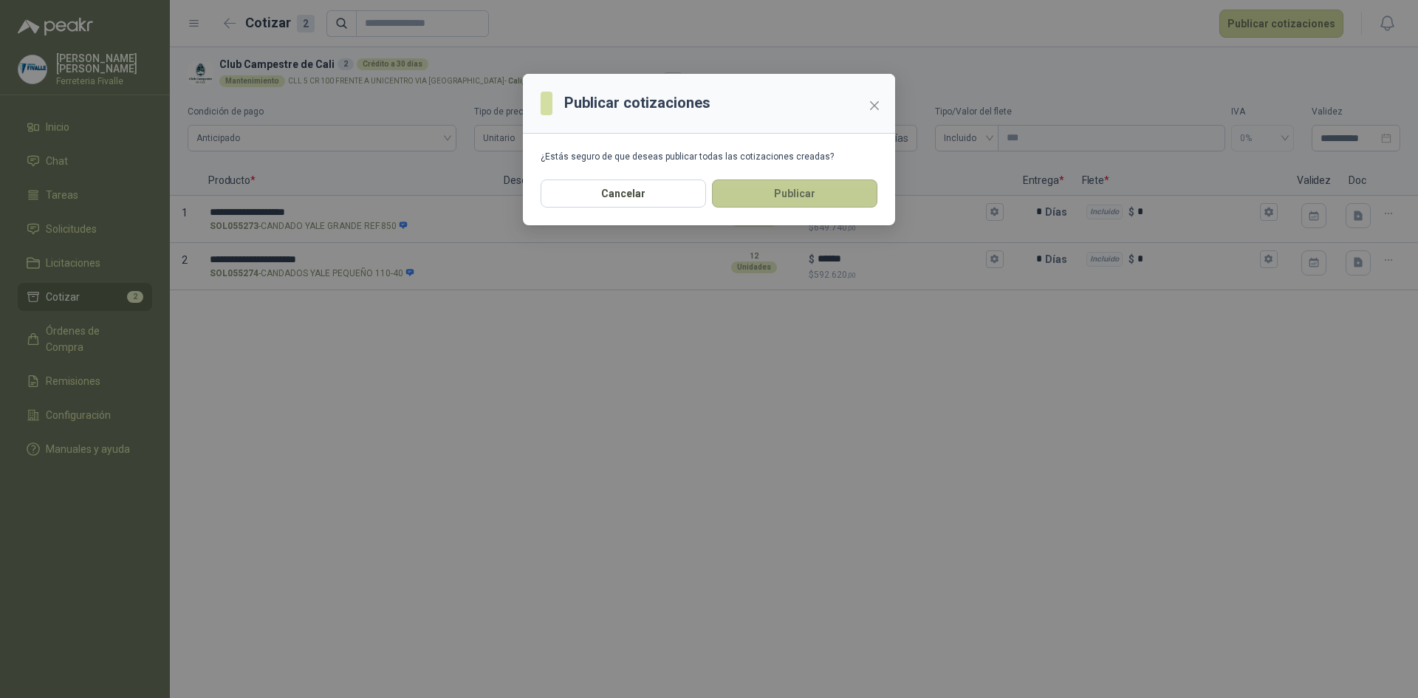
click at [773, 187] on button "Publicar" at bounding box center [794, 193] width 165 height 28
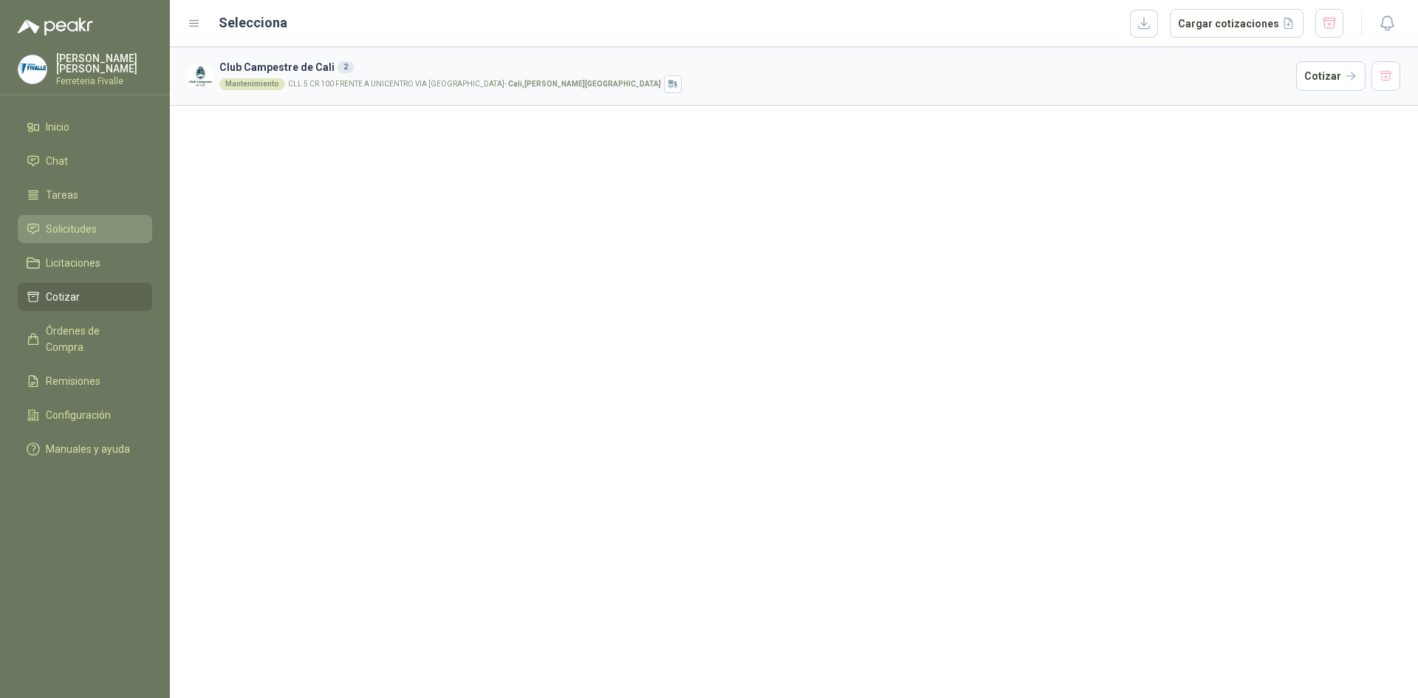
click at [77, 230] on link "Solicitudes" at bounding box center [85, 229] width 134 height 28
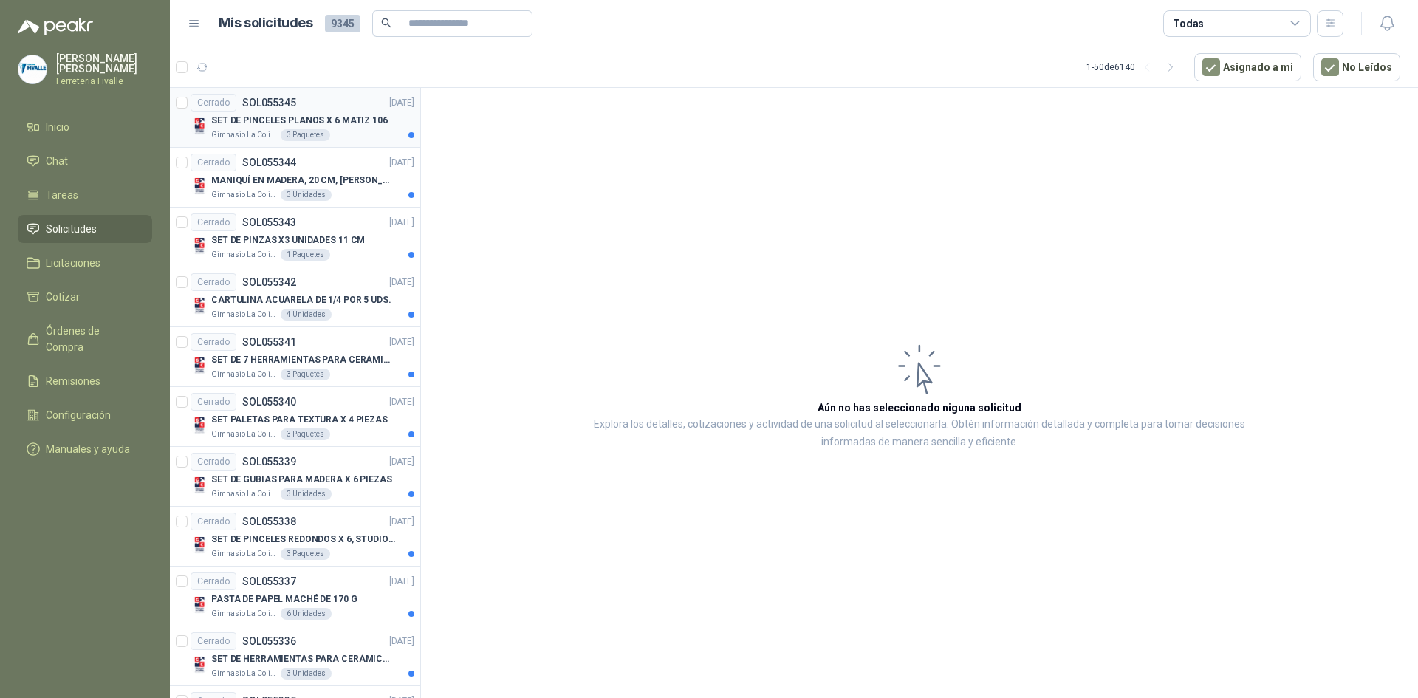
click at [349, 128] on div "SET DE PINCELES PLANOS X 6 MATIZ 106" at bounding box center [312, 121] width 203 height 18
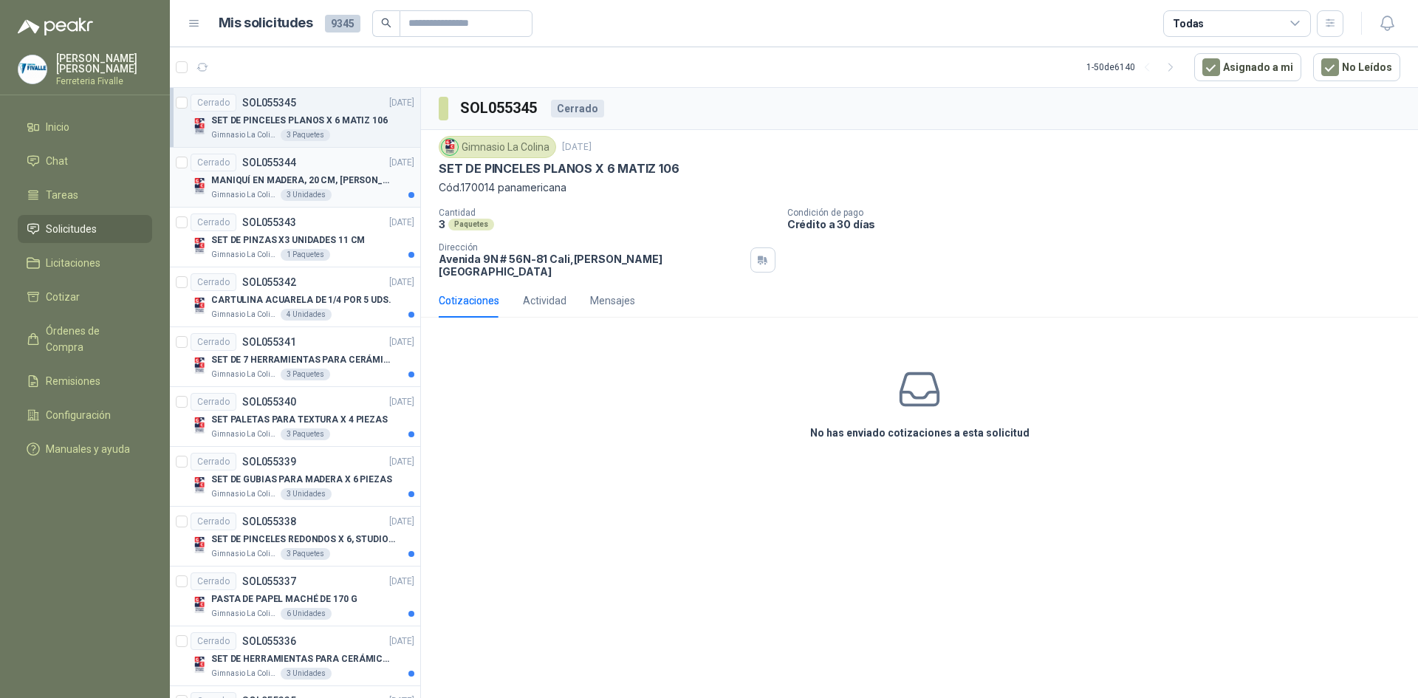
click at [383, 194] on div "Gimnasio La Colina 3 Unidades" at bounding box center [312, 195] width 203 height 12
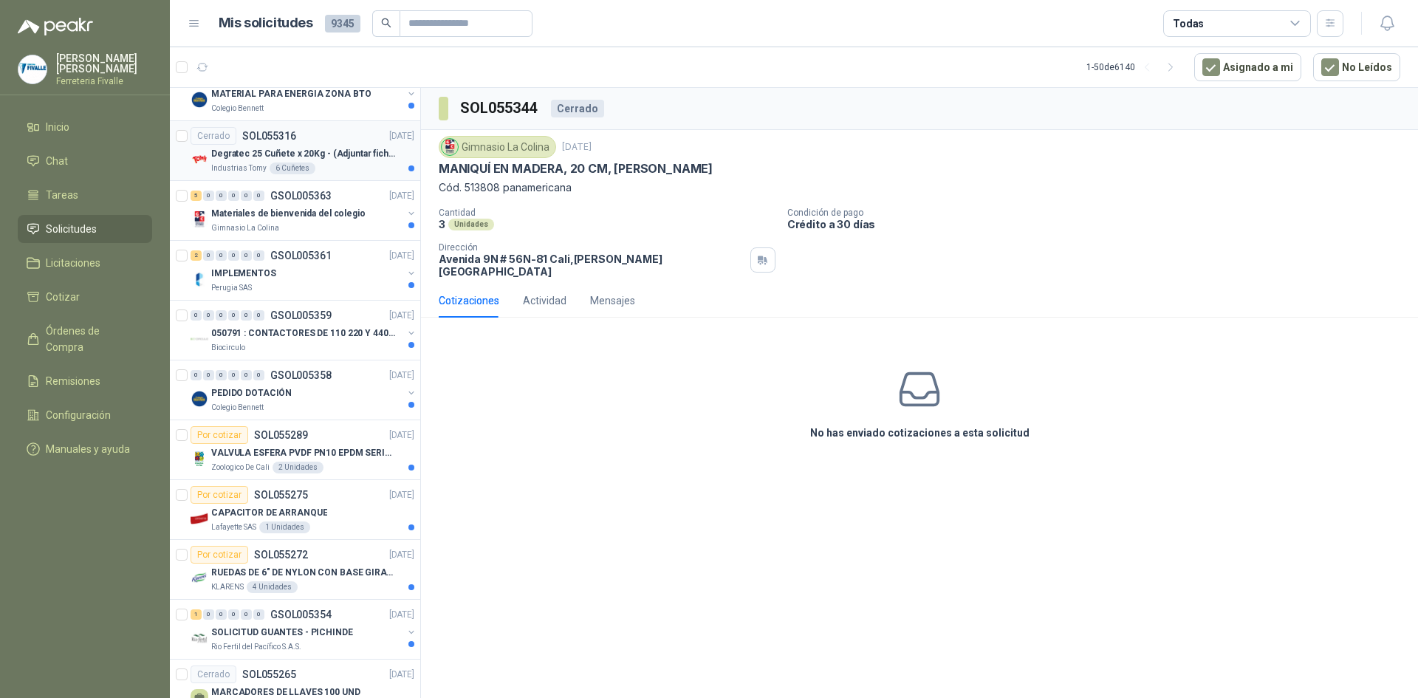
scroll to position [812, 0]
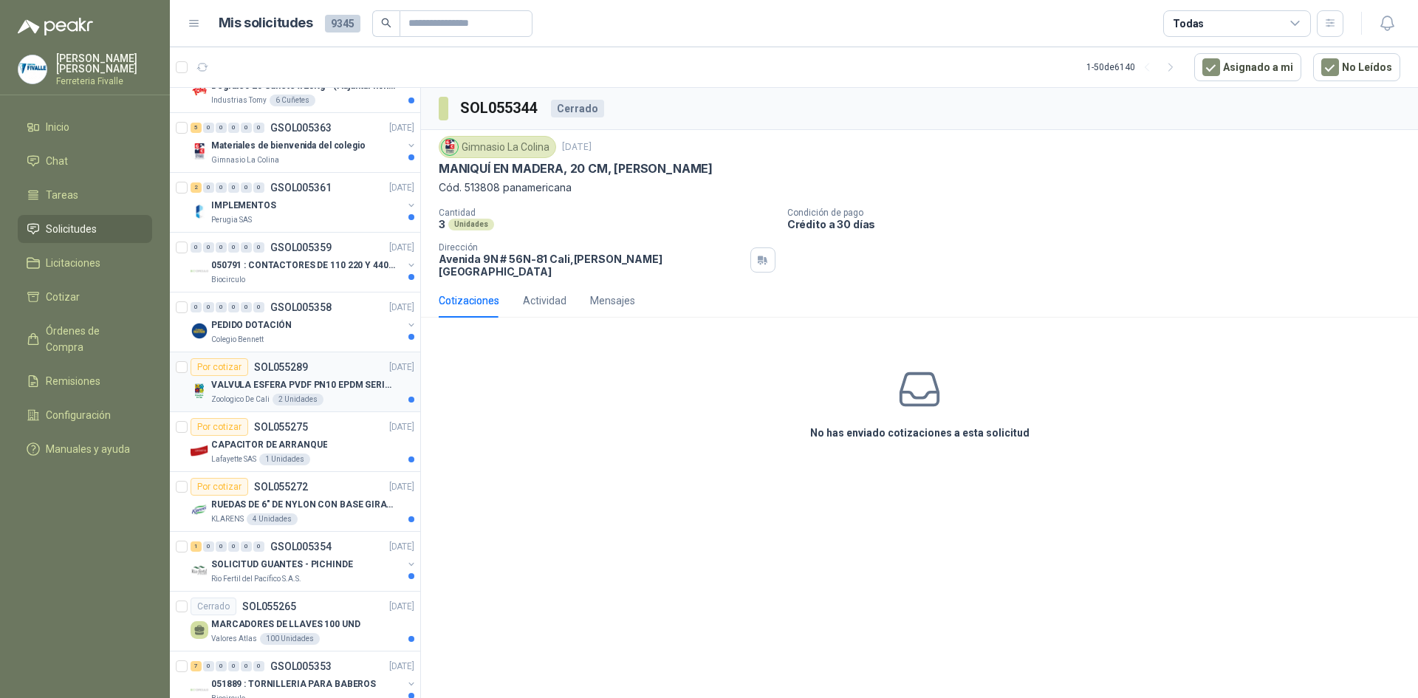
click at [344, 398] on div "Zoologico De Cali 2 Unidades" at bounding box center [312, 400] width 203 height 12
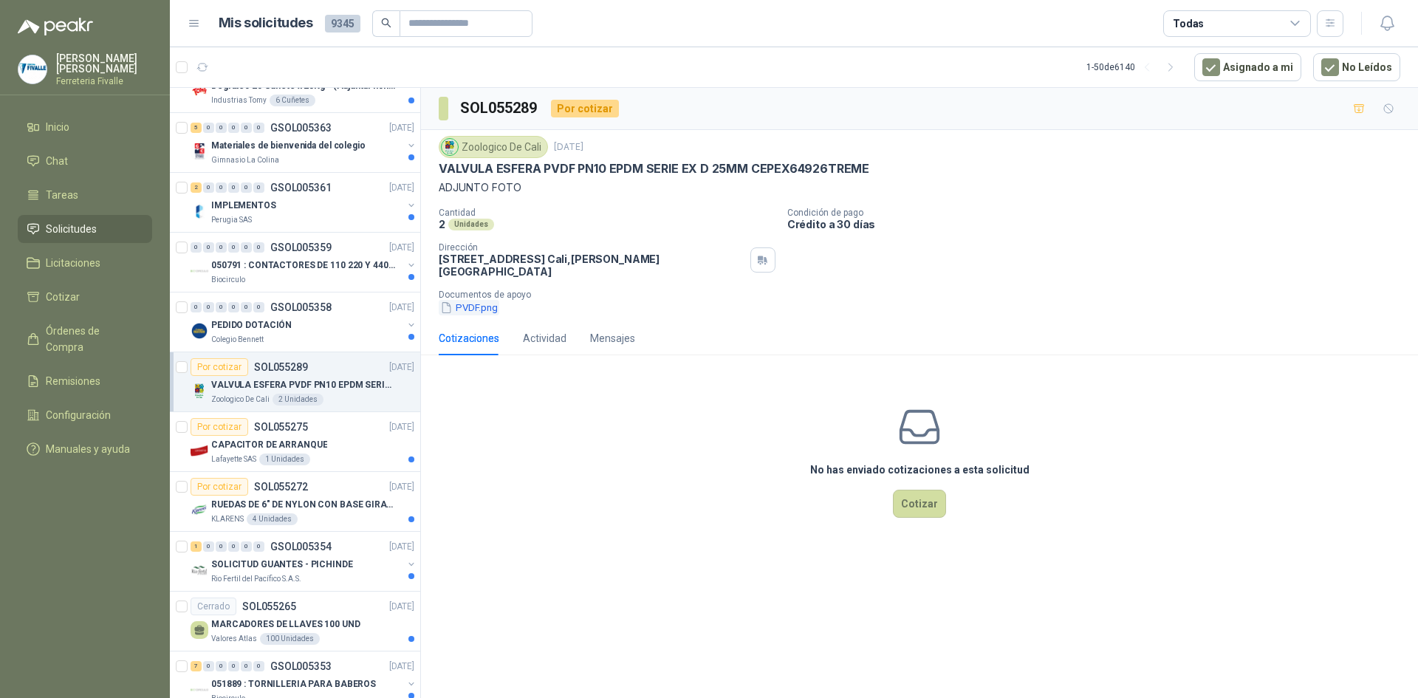
click at [479, 300] on button "PVDF.png" at bounding box center [469, 308] width 61 height 16
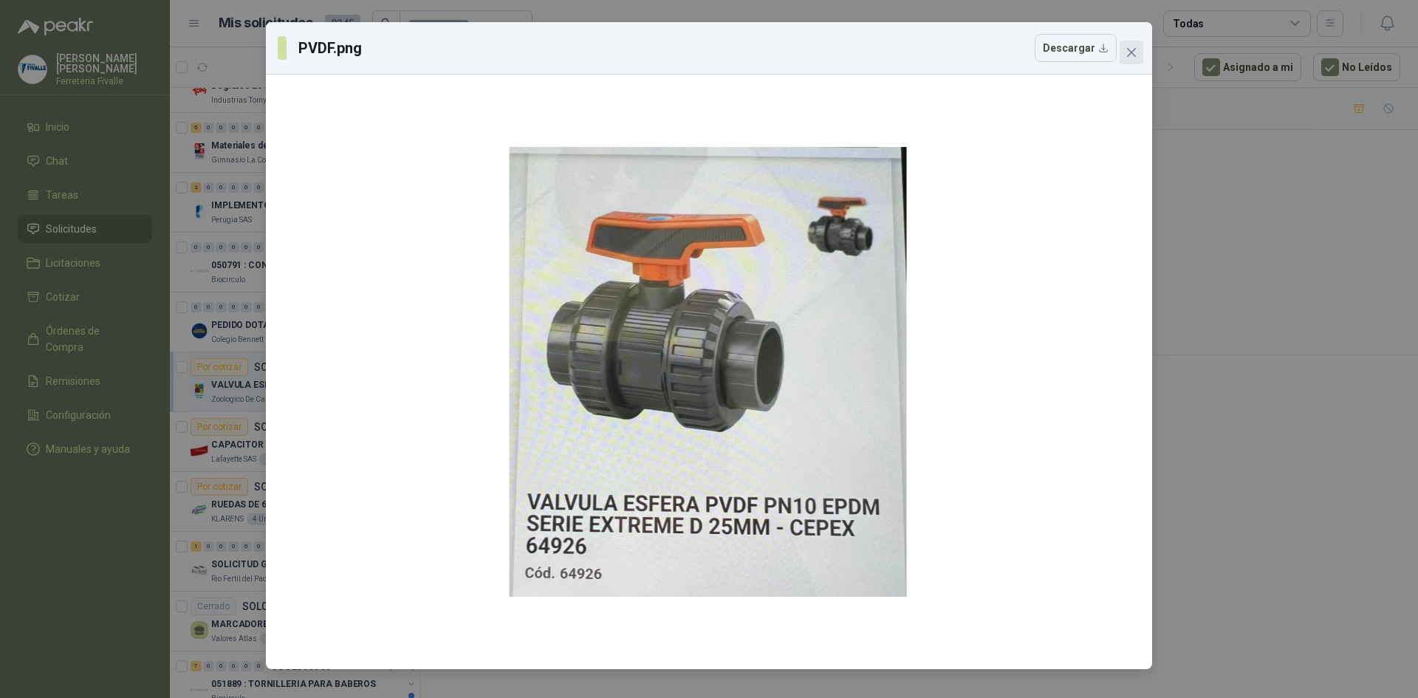
click at [1135, 49] on icon "close" at bounding box center [1131, 52] width 9 height 9
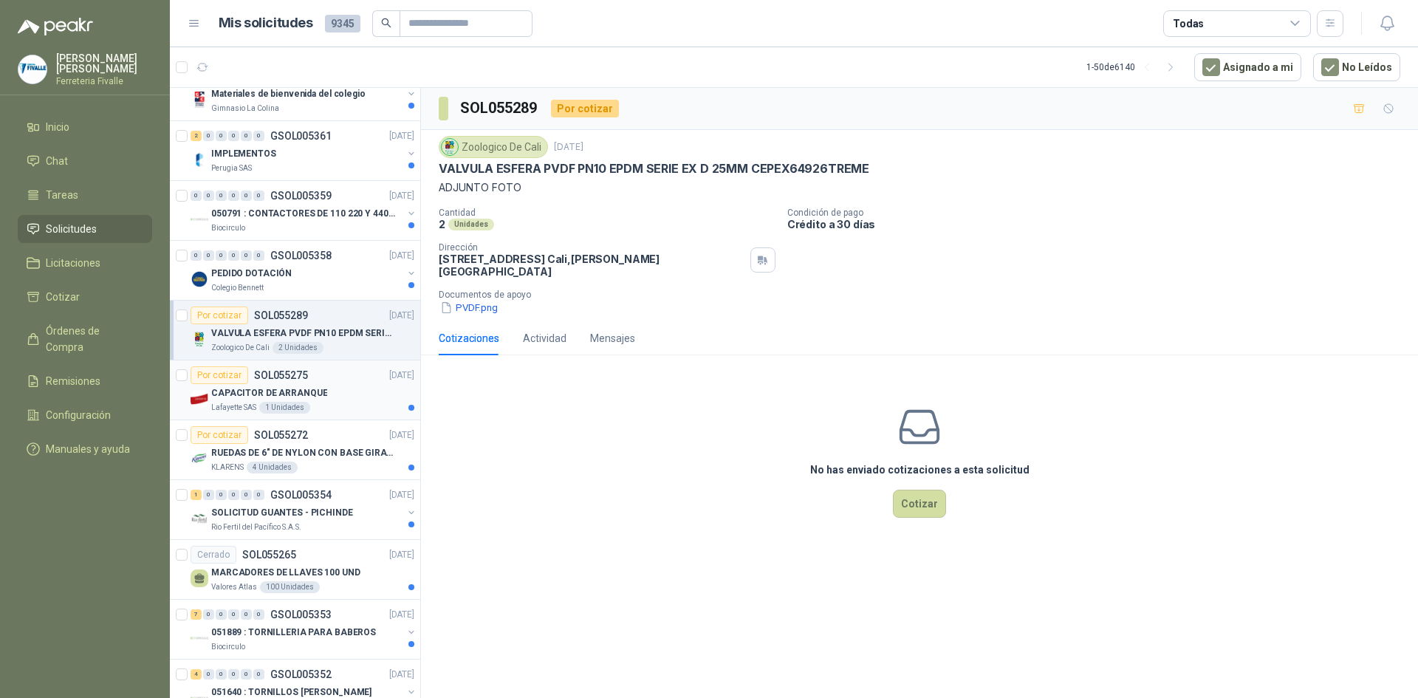
scroll to position [886, 0]
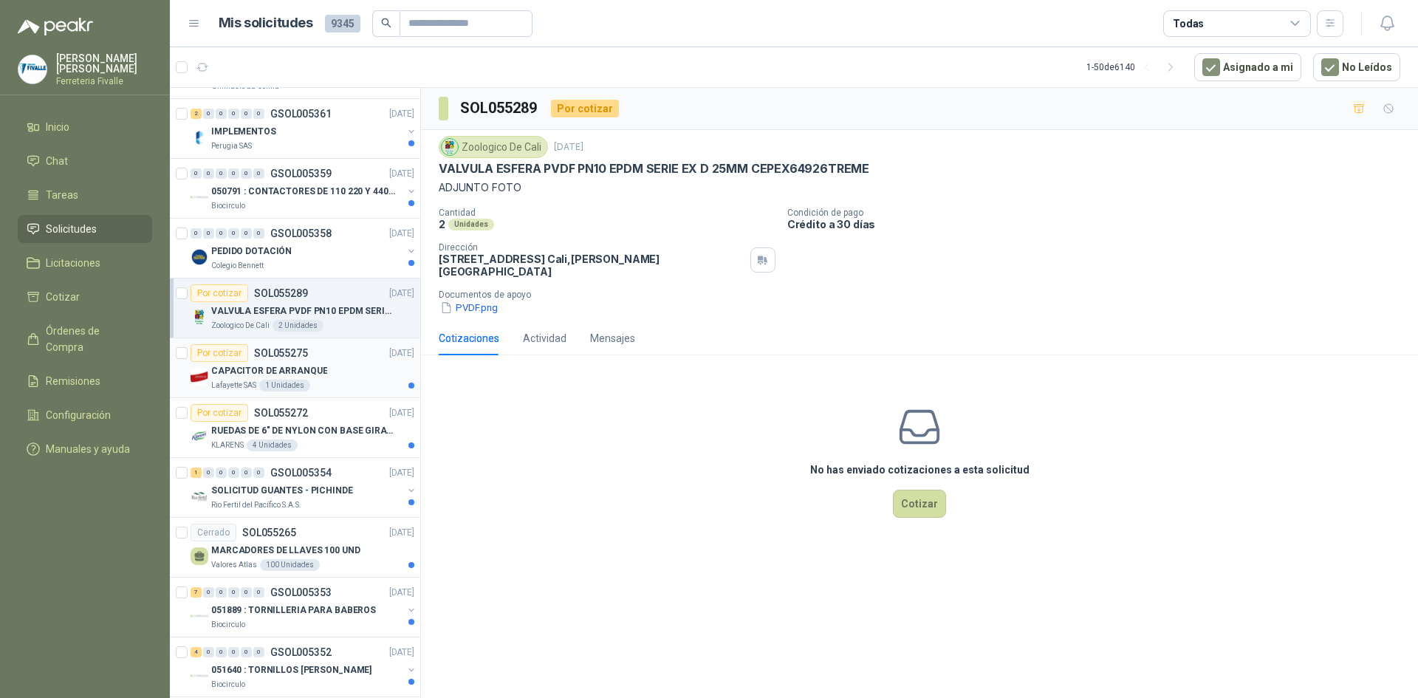
click at [345, 384] on div "Lafayette SAS 1 Unidades" at bounding box center [312, 386] width 203 height 12
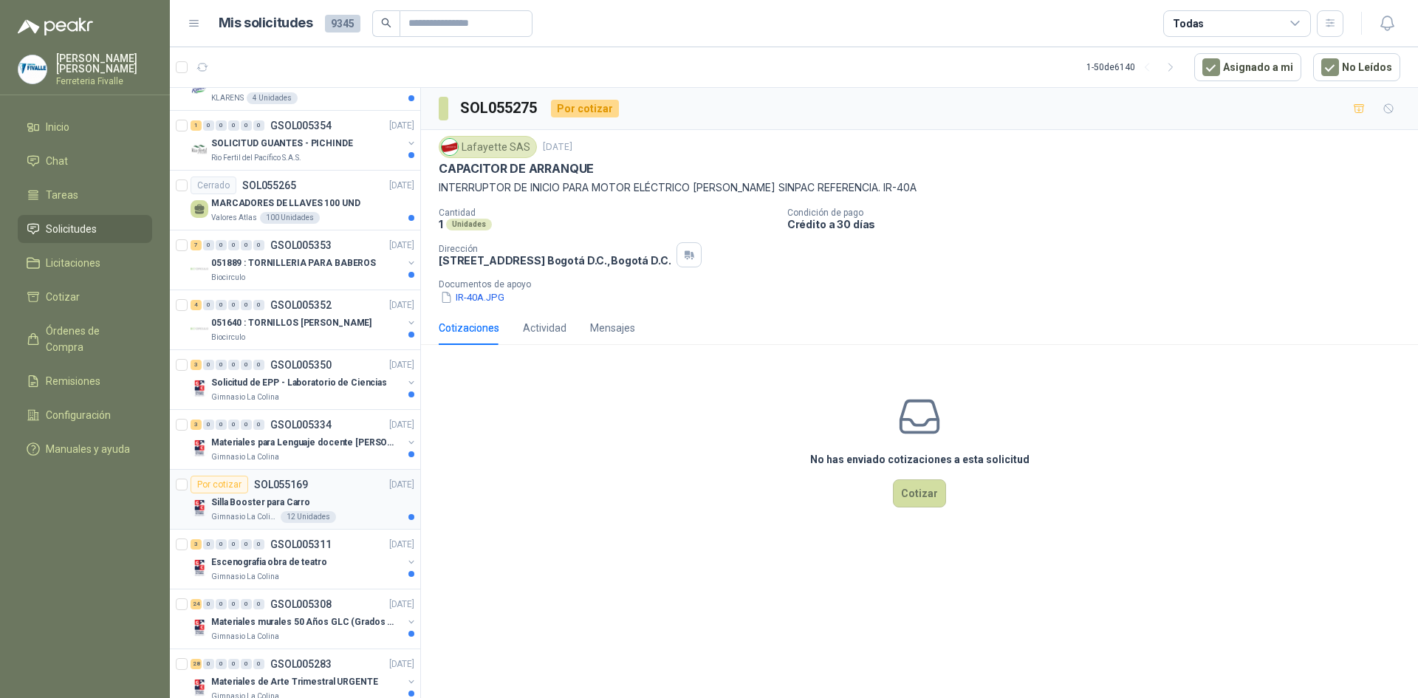
scroll to position [1256, 0]
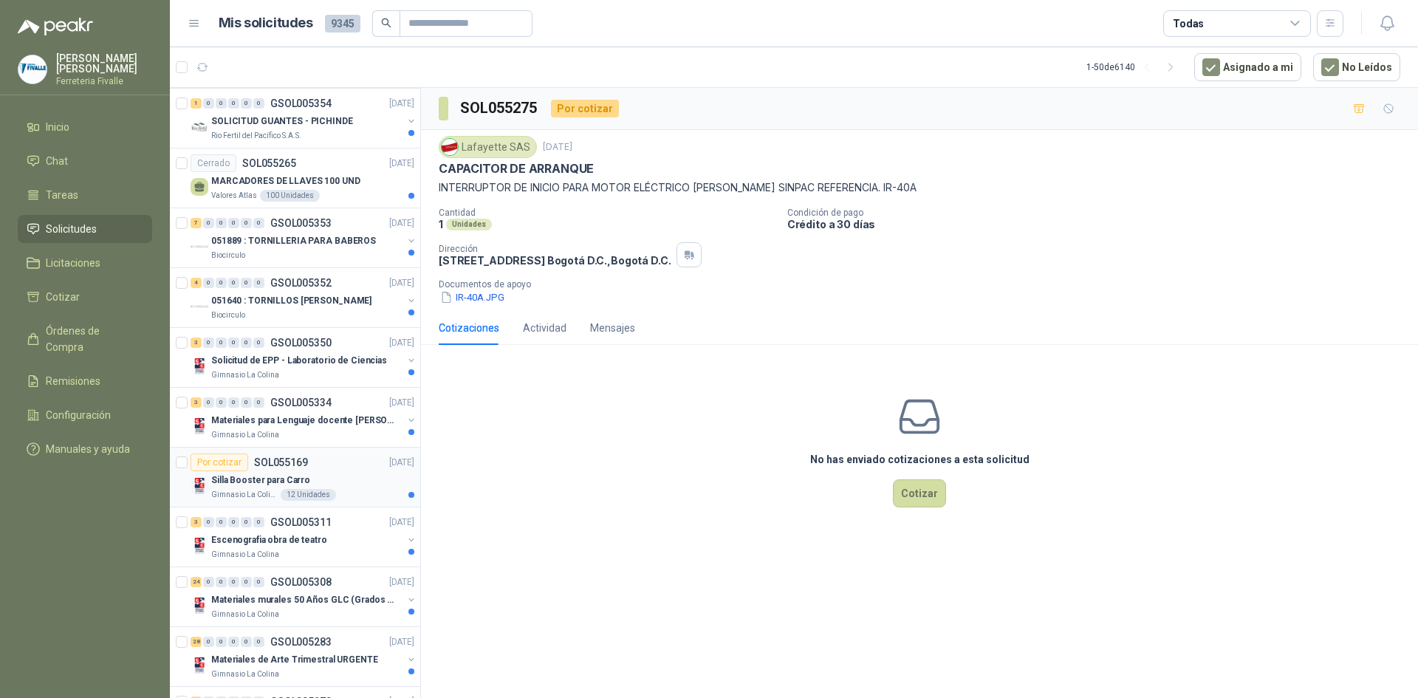
click at [311, 478] on div "Silla Booster para Carro" at bounding box center [312, 480] width 203 height 18
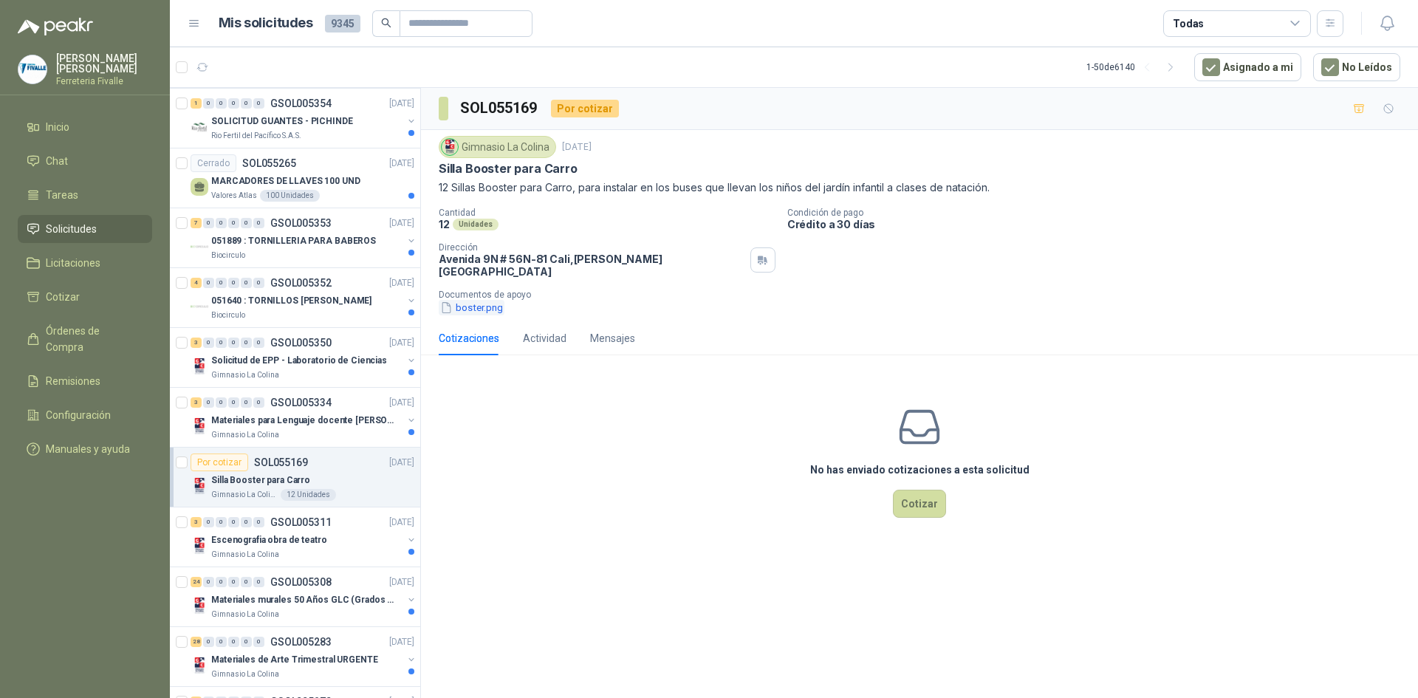
click at [476, 300] on button "boster.png" at bounding box center [472, 308] width 66 height 16
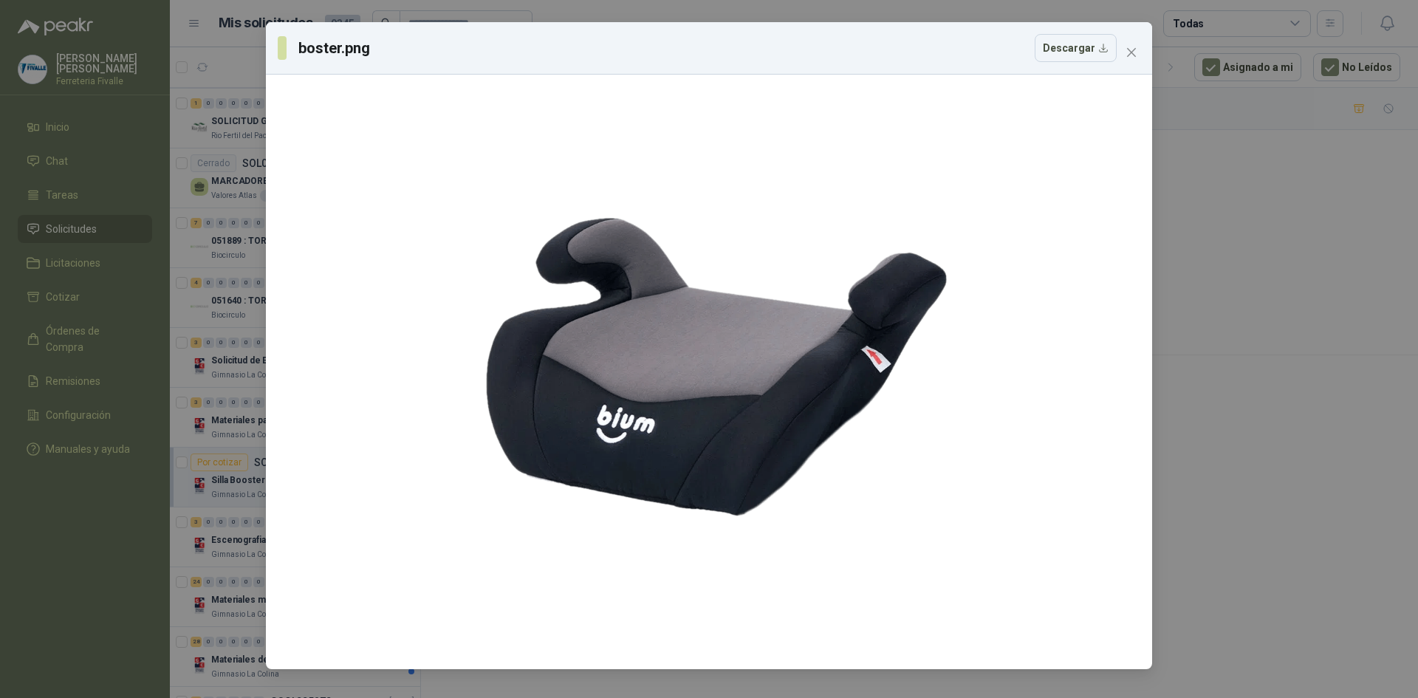
click at [158, 530] on div "boster.png Descargar" at bounding box center [709, 349] width 1418 height 698
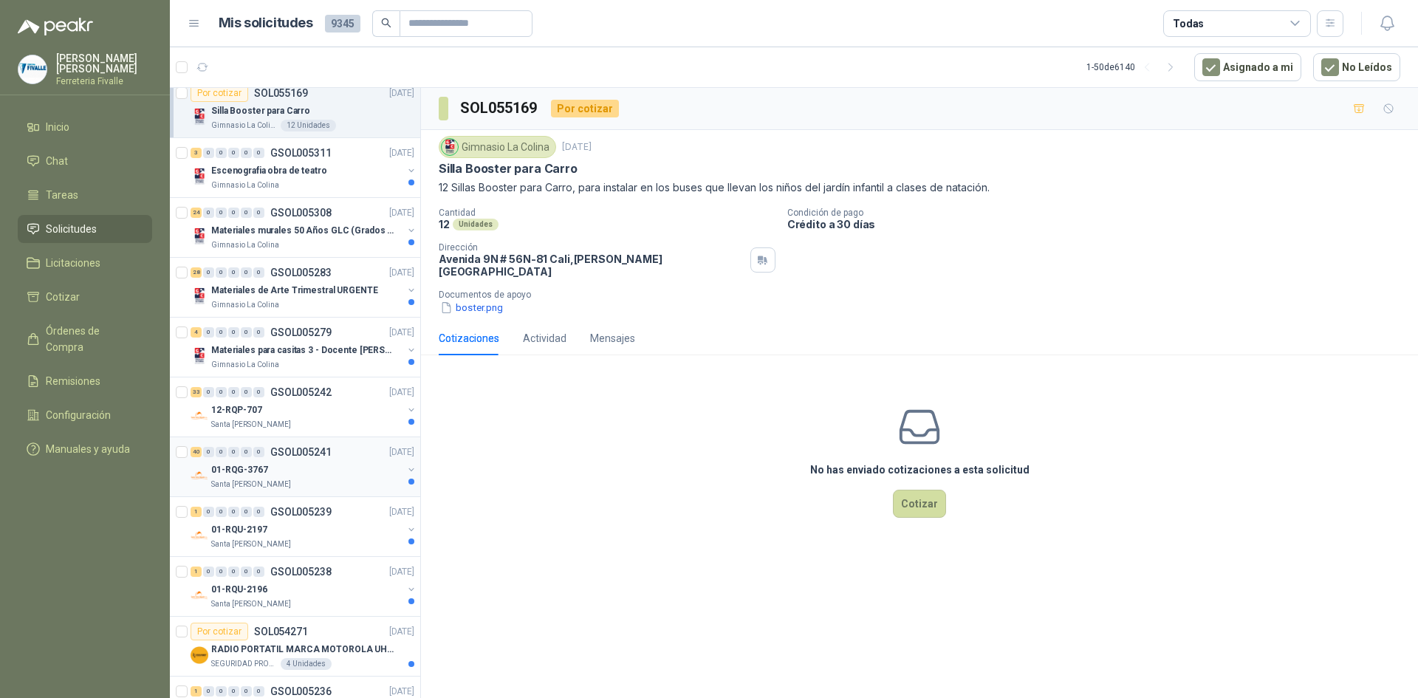
scroll to position [1551, 0]
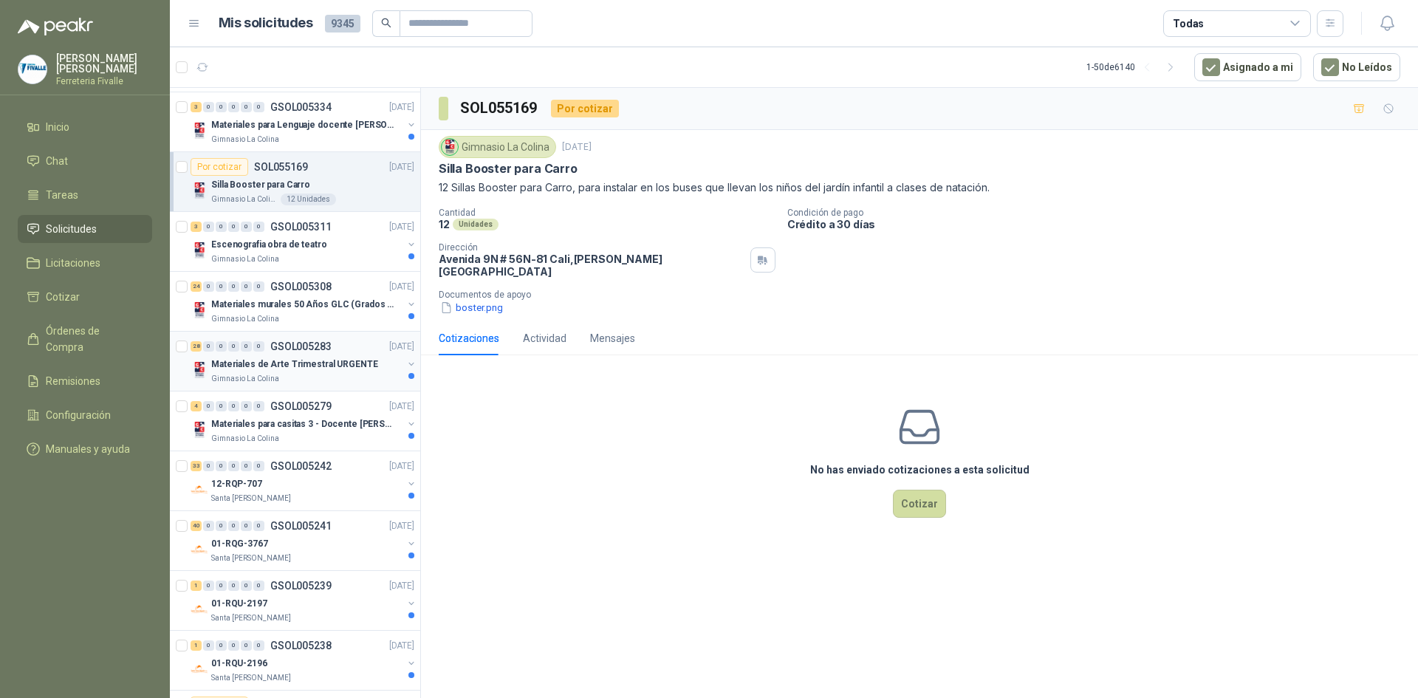
click at [316, 368] on p "Materiales de Arte Trimestral URGENTE" at bounding box center [294, 364] width 167 height 14
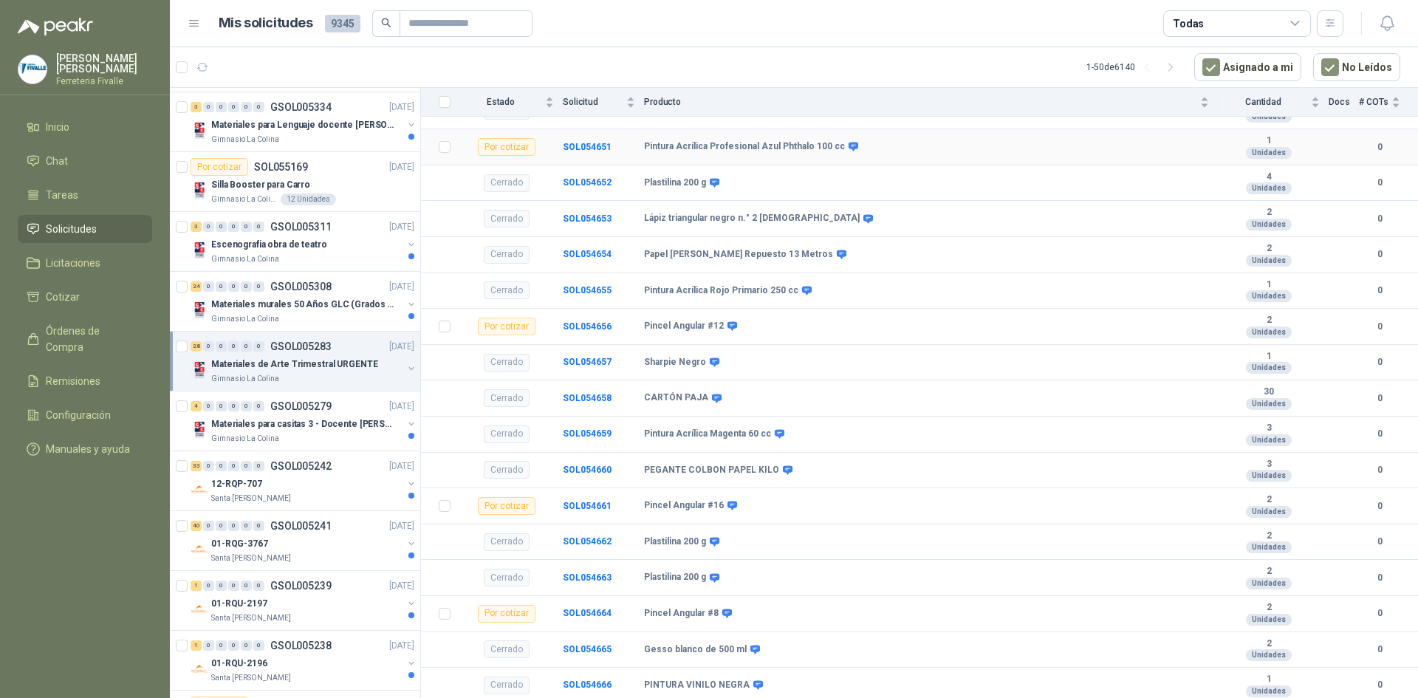
scroll to position [2023, 0]
click at [327, 470] on p "GSOL005242" at bounding box center [300, 466] width 61 height 10
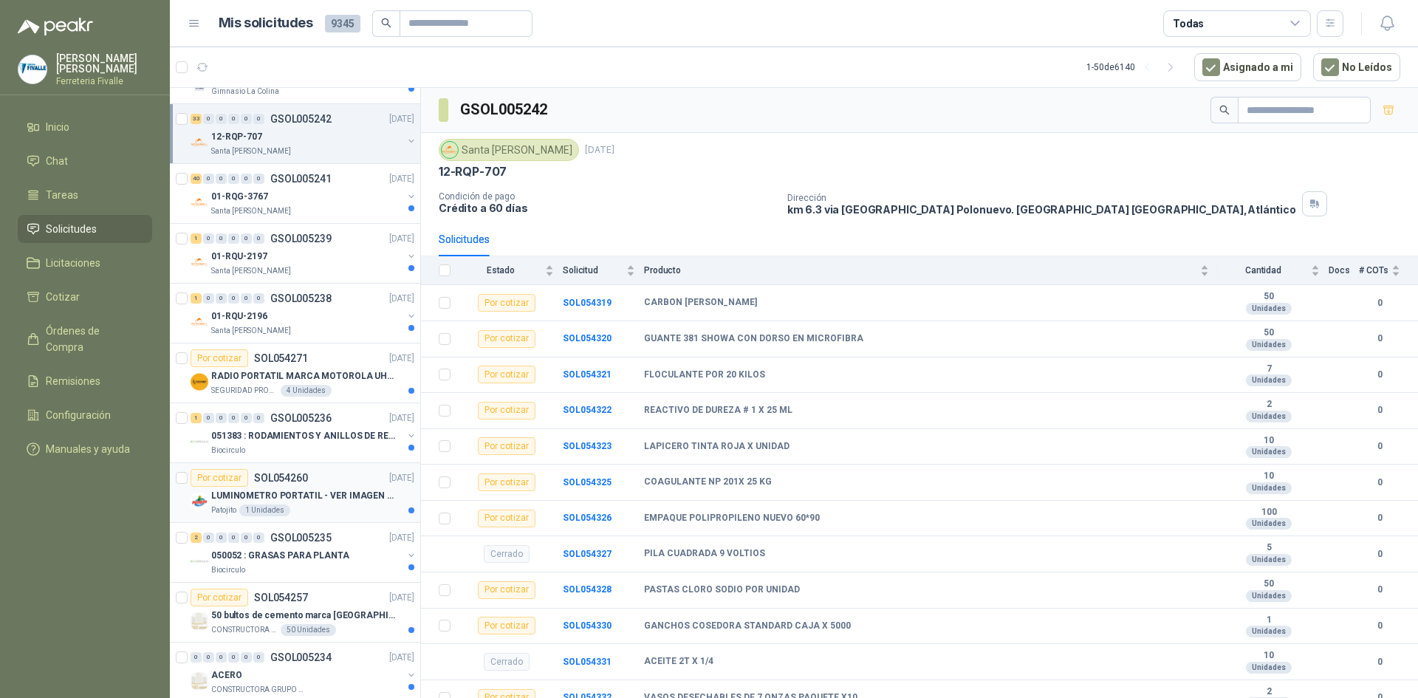
scroll to position [1920, 0]
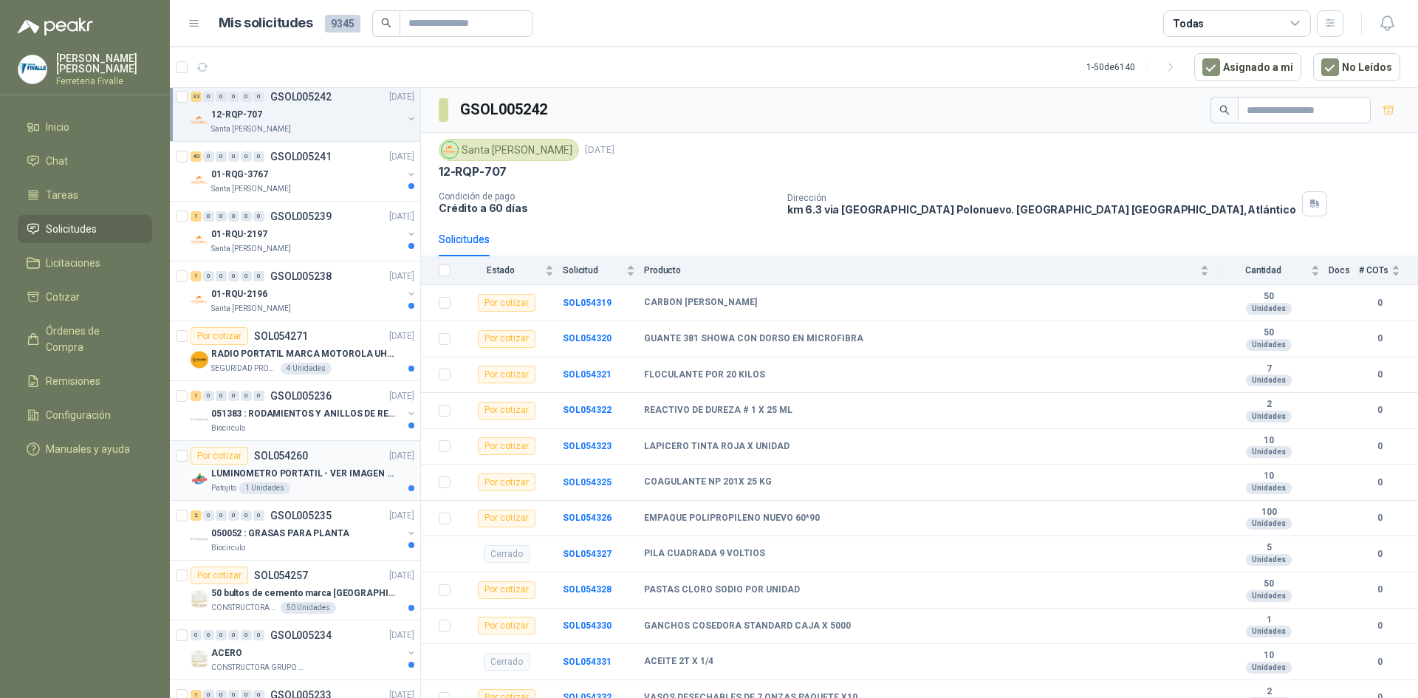
click at [312, 461] on div "Por cotizar SOL054260 [DATE]" at bounding box center [303, 456] width 224 height 18
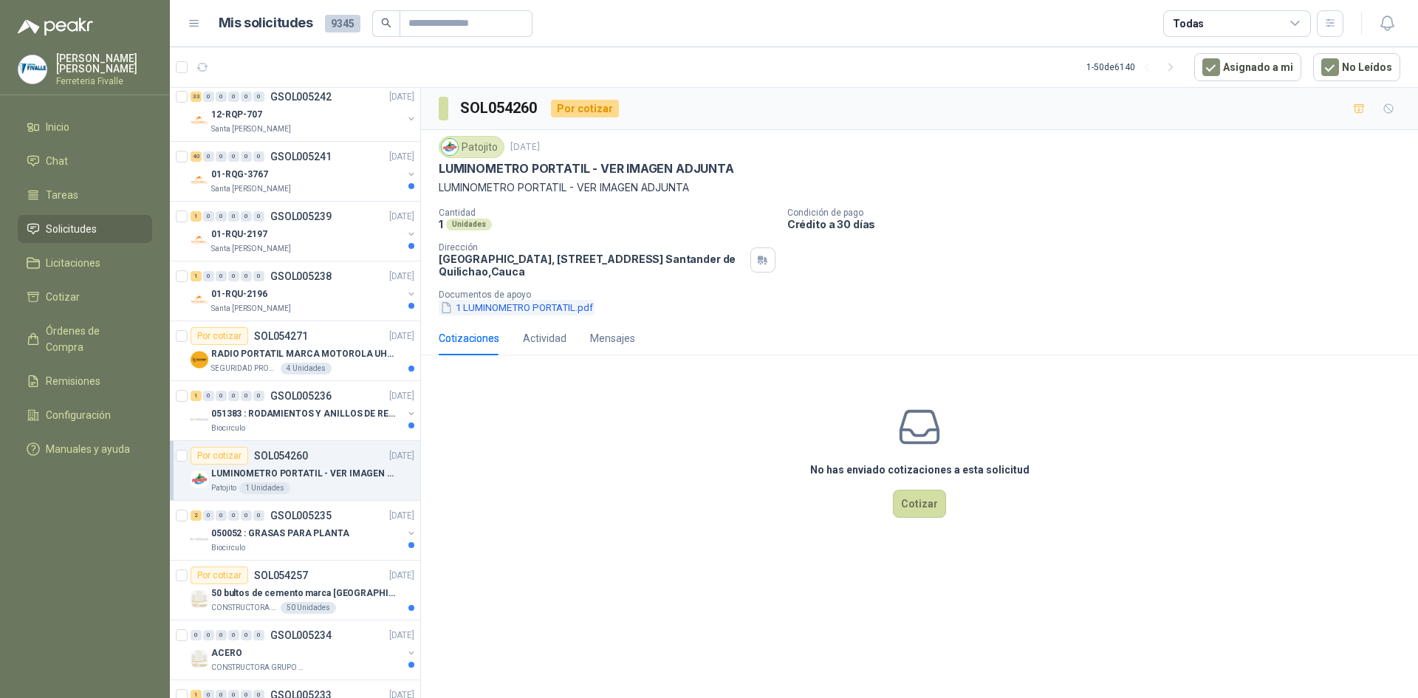
click at [503, 309] on button "1 LUMINOMETRO PORTATIL.pdf" at bounding box center [517, 308] width 156 height 16
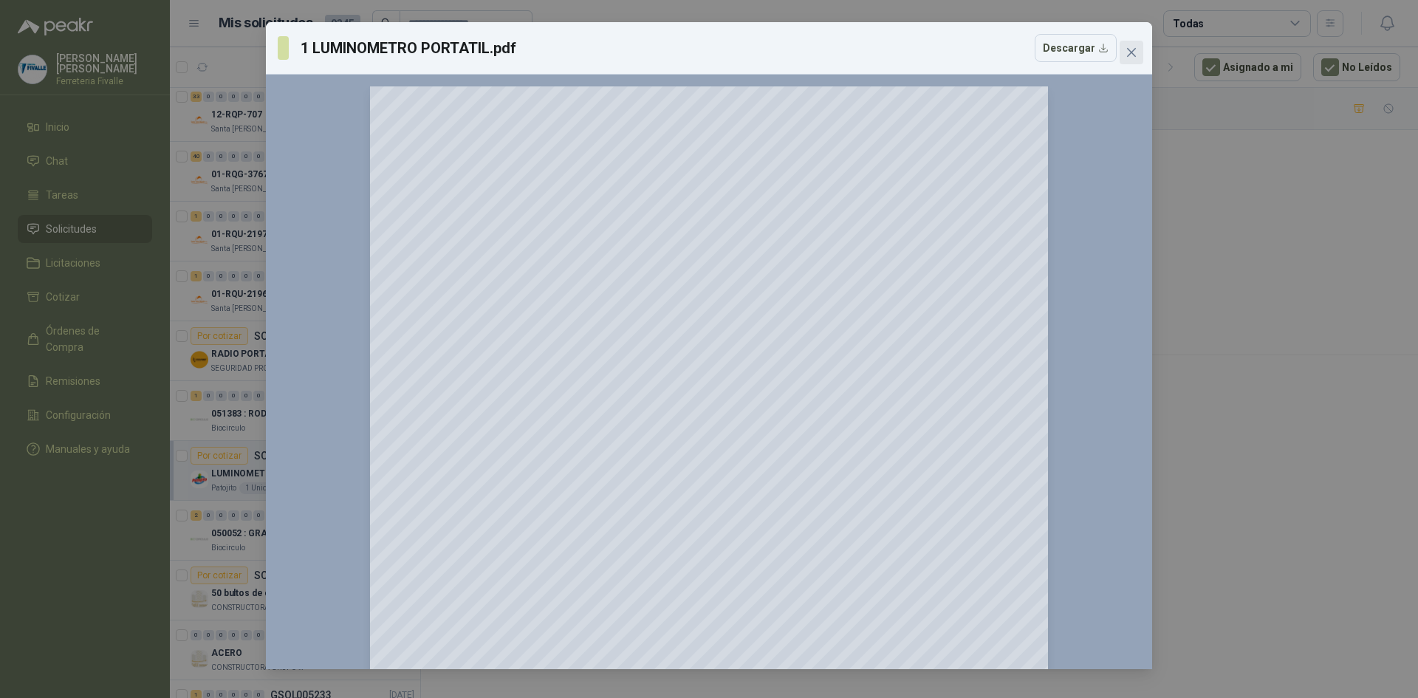
click at [1133, 51] on icon "close" at bounding box center [1131, 52] width 9 height 9
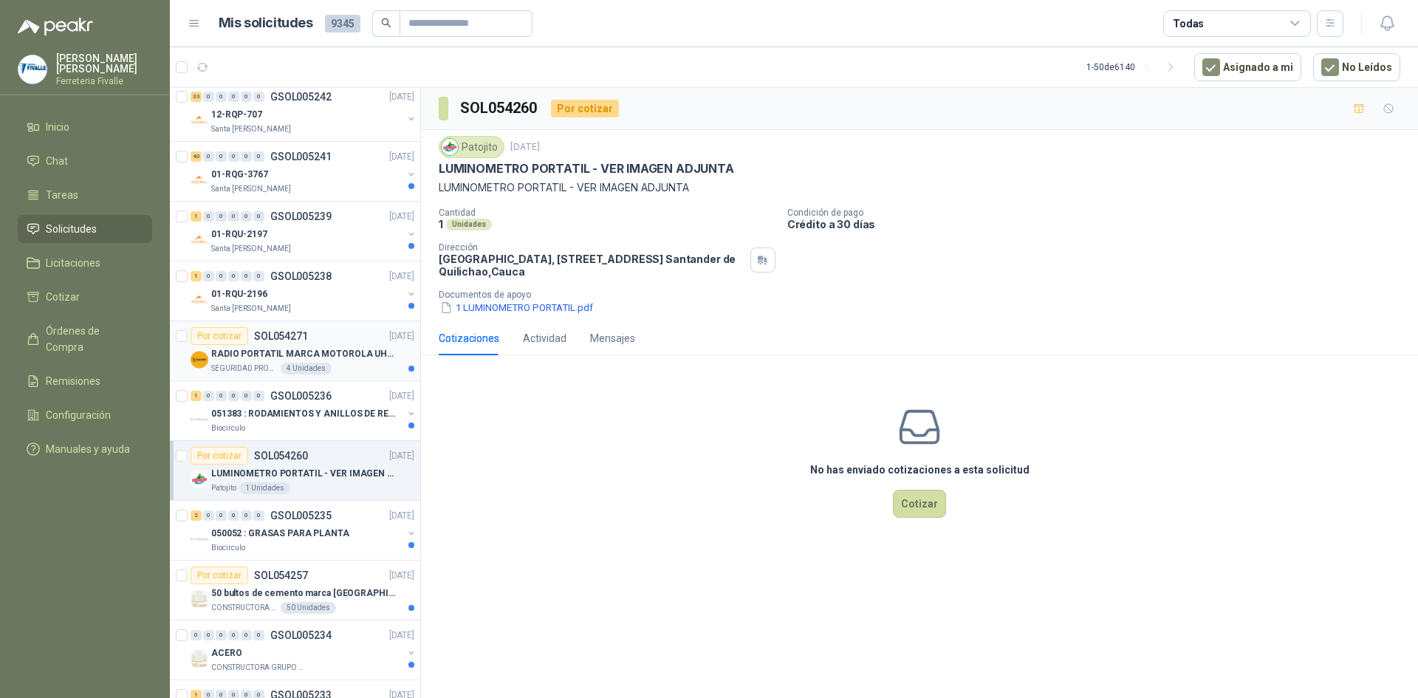
click at [347, 349] on p "RADIO PORTATIL MARCA MOTOROLA UHF SIN PANTALLA CON GPS, INCLUYE: ANTENA, BATERI…" at bounding box center [303, 354] width 184 height 14
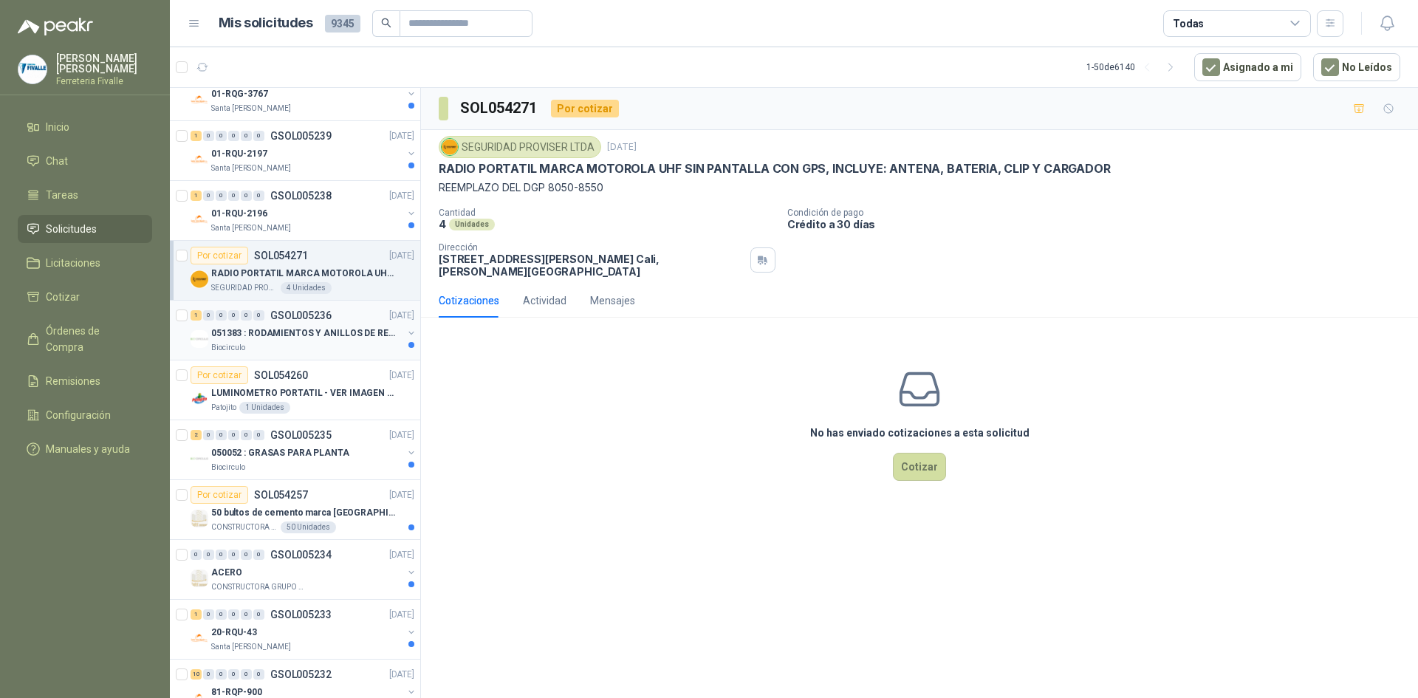
scroll to position [2142, 0]
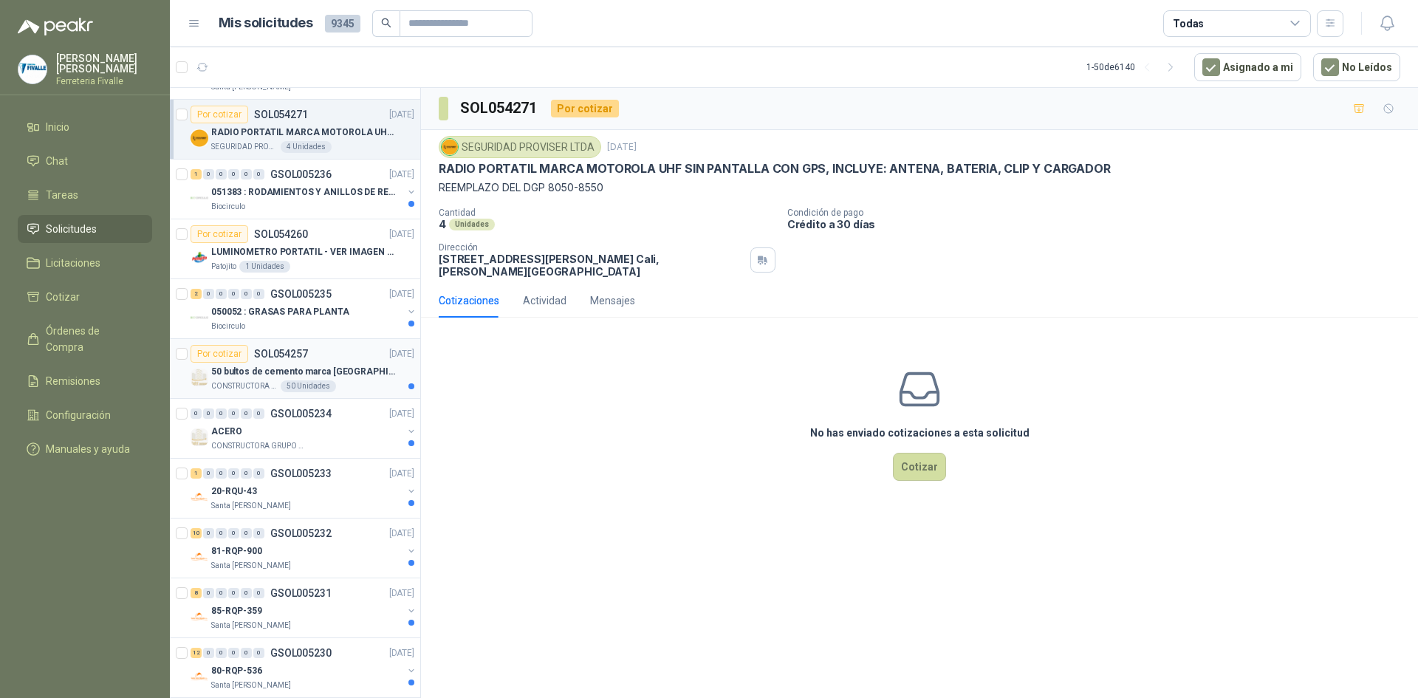
click at [318, 355] on div "Por cotizar SOL054257 [DATE]" at bounding box center [303, 354] width 224 height 18
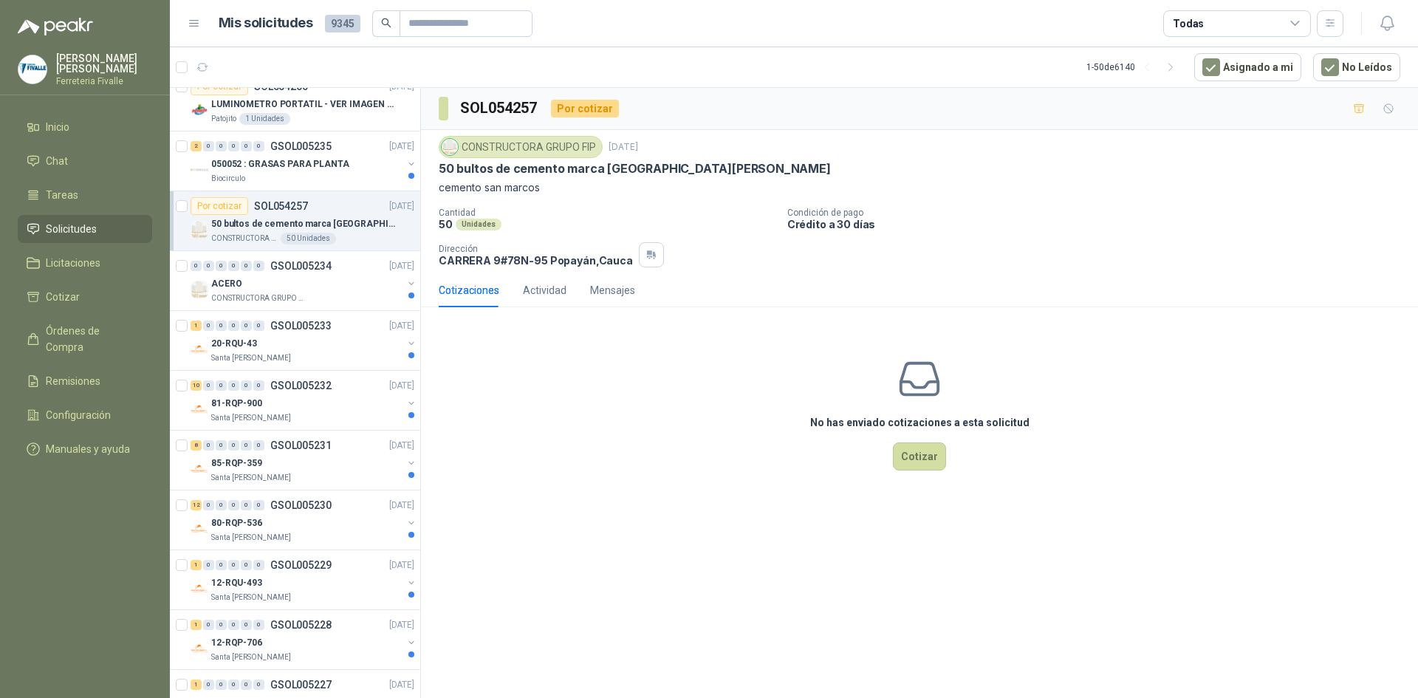
scroll to position [2409, 0]
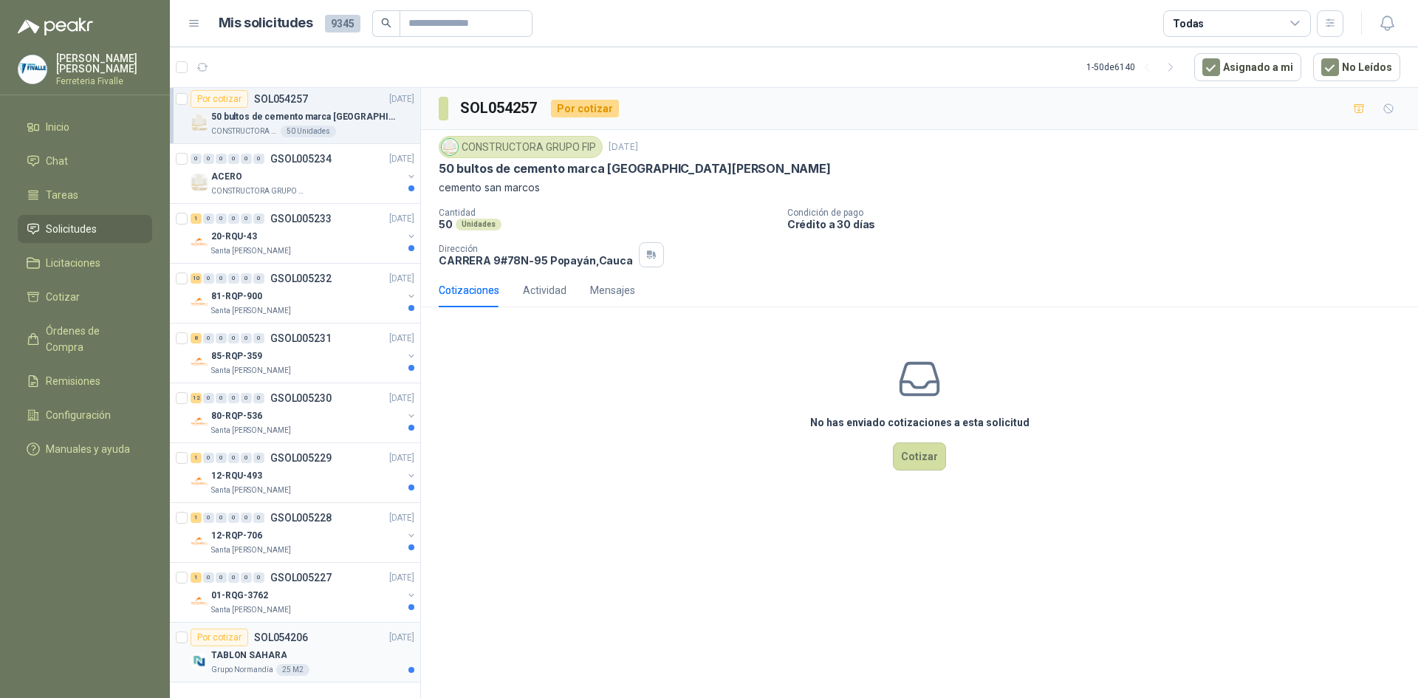
click at [385, 648] on div "TABLON SAHARA" at bounding box center [312, 655] width 203 height 18
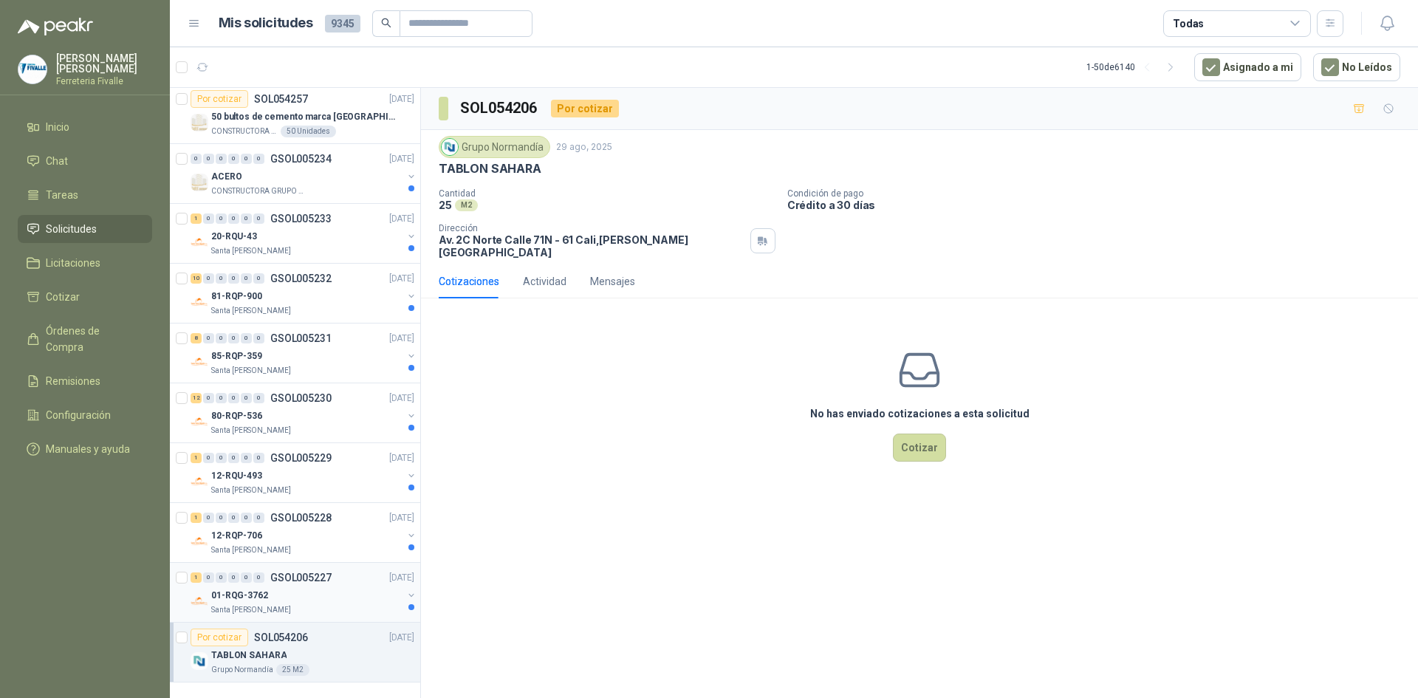
click at [330, 604] on div "Santa [PERSON_NAME]" at bounding box center [306, 610] width 191 height 12
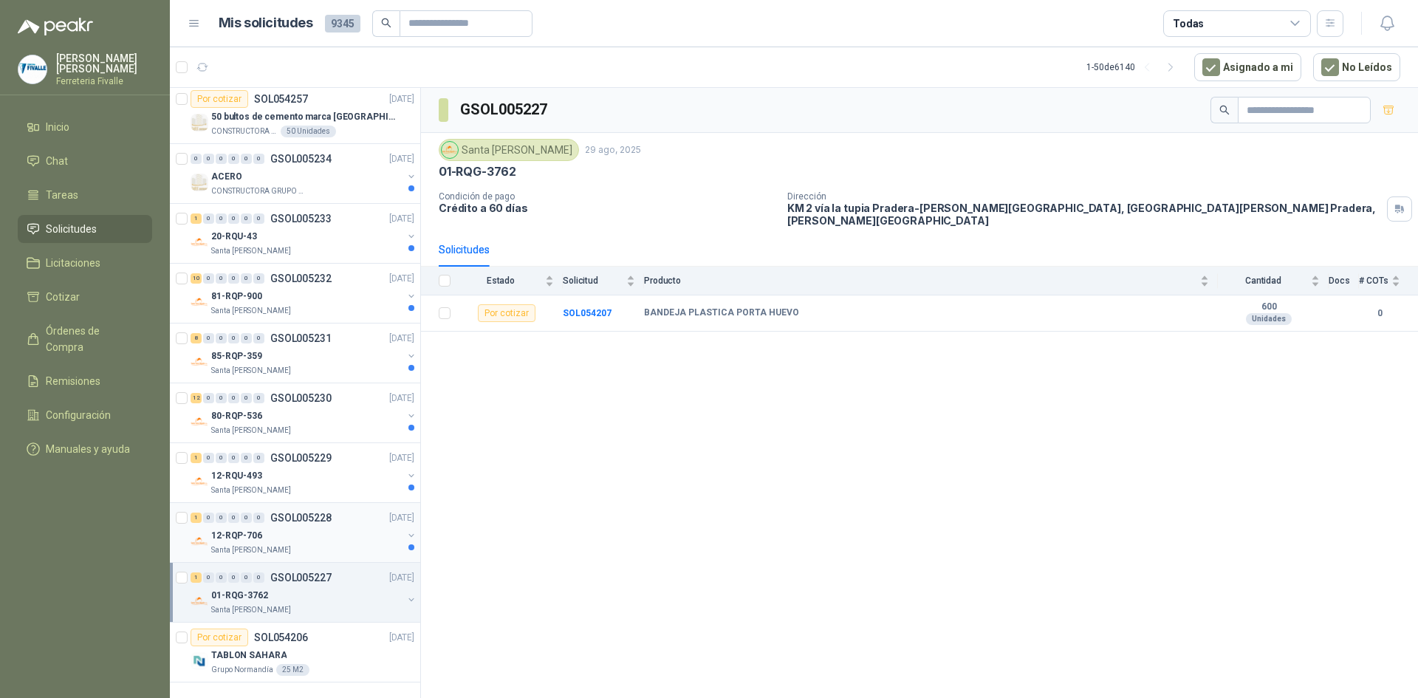
click at [353, 528] on div "12-RQP-706" at bounding box center [306, 536] width 191 height 18
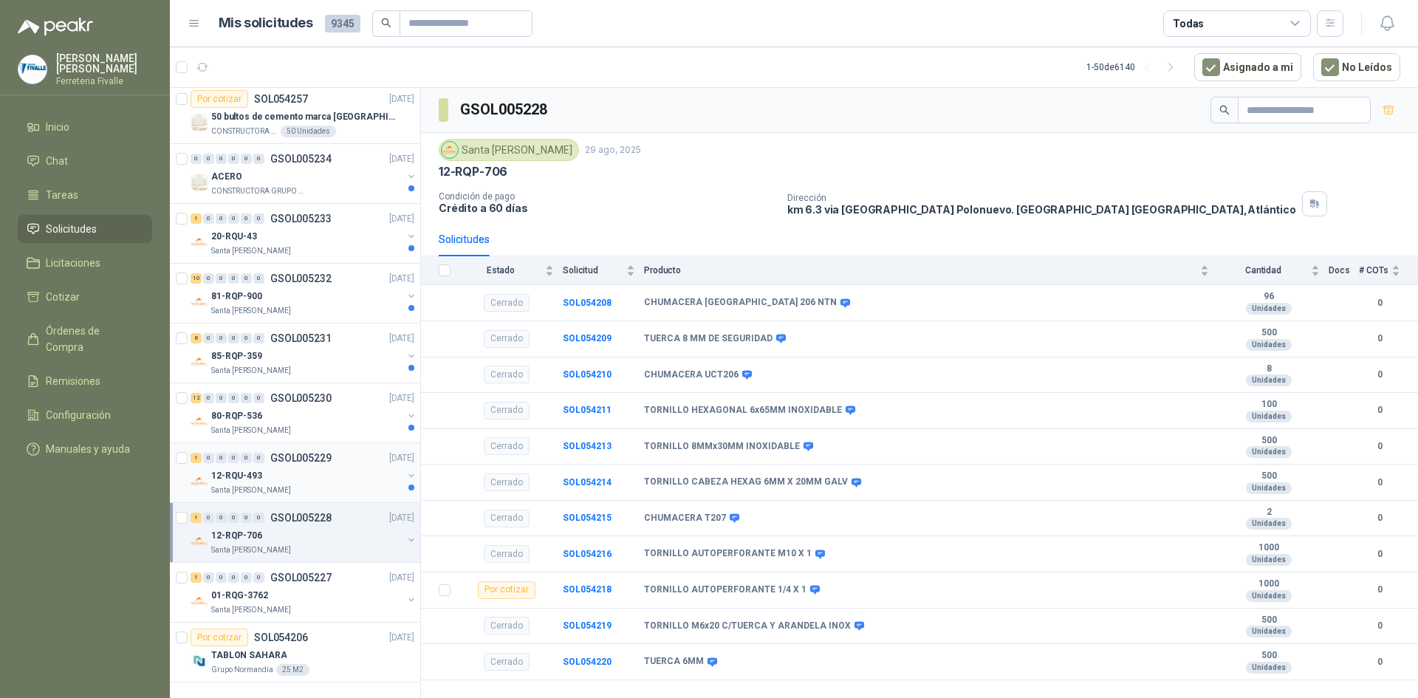
click at [377, 467] on div "12-RQU-493" at bounding box center [306, 476] width 191 height 18
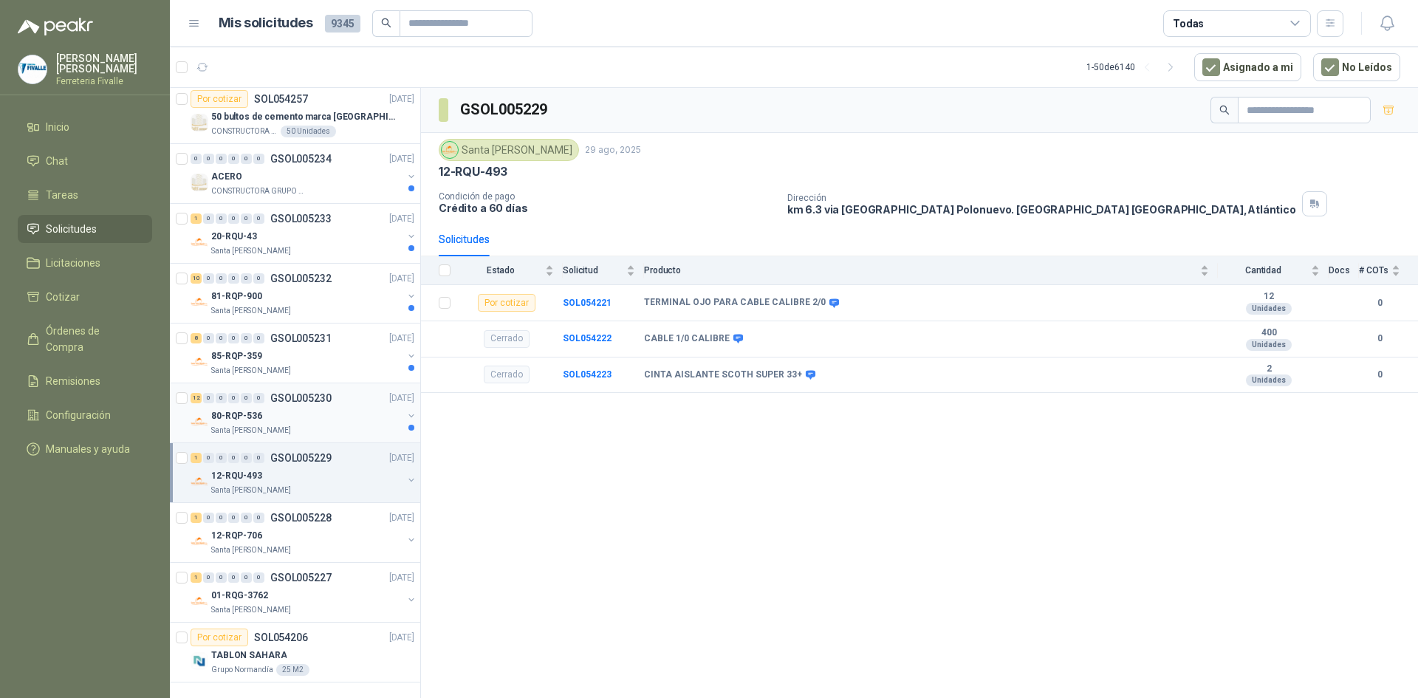
click at [363, 407] on div "80-RQP-536" at bounding box center [306, 416] width 191 height 18
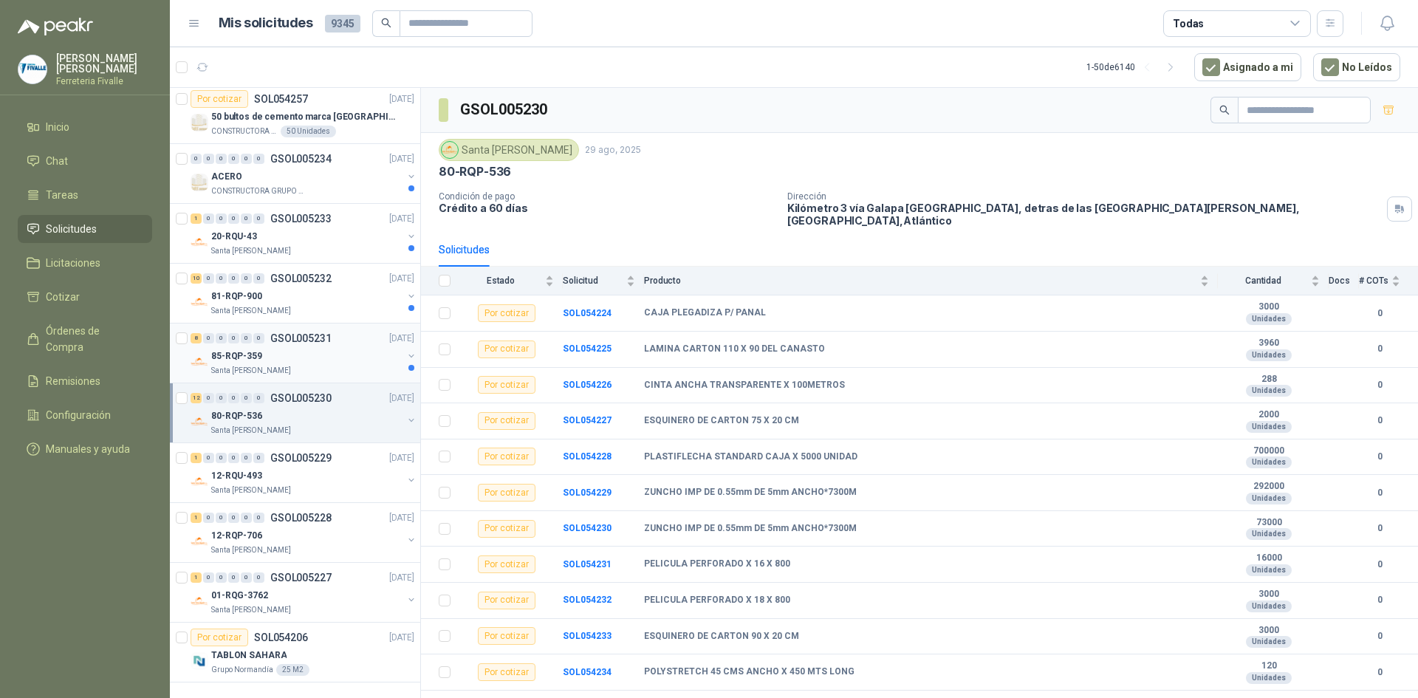
click at [343, 365] on div "Santa [PERSON_NAME]" at bounding box center [306, 371] width 191 height 12
click at [349, 347] on div "85-RQP-359" at bounding box center [306, 356] width 191 height 18
